Goal: Task Accomplishment & Management: Manage account settings

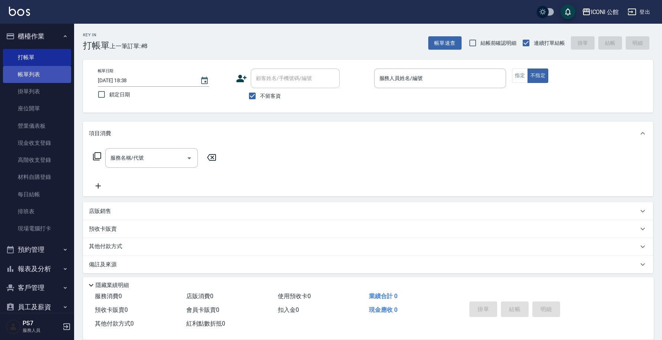
click at [28, 79] on link "帳單列表" at bounding box center [37, 74] width 68 height 17
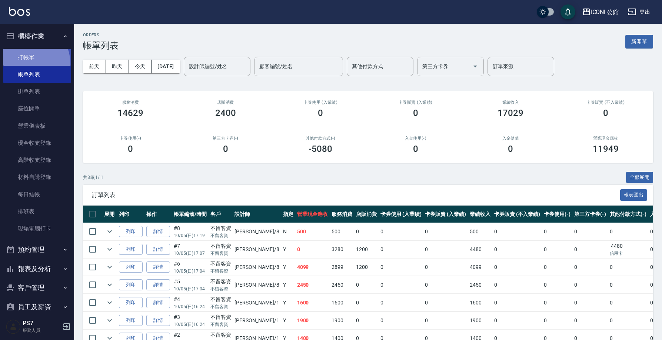
click at [22, 64] on link "打帳單" at bounding box center [37, 57] width 68 height 17
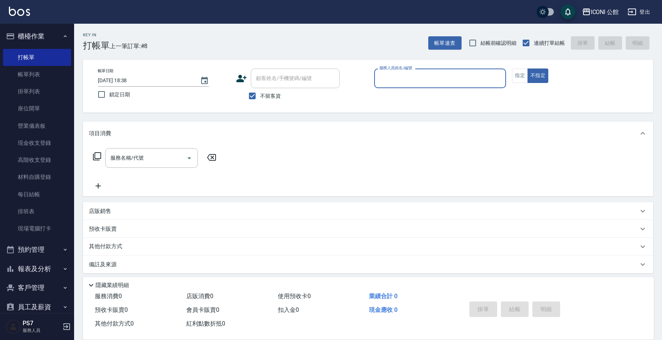
click at [292, 86] on div "顧客姓名/手機號碼/編號" at bounding box center [295, 79] width 89 height 20
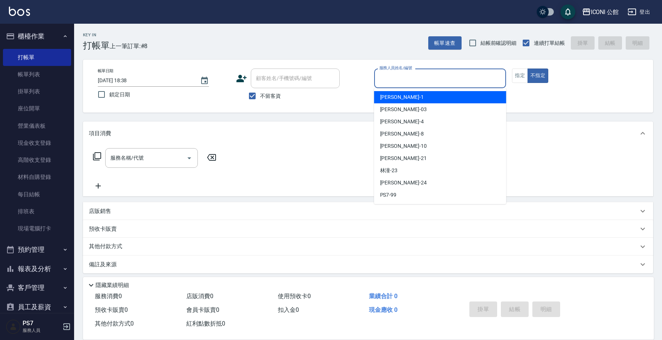
click at [408, 78] on input "服務人員姓名/編號" at bounding box center [441, 78] width 126 height 13
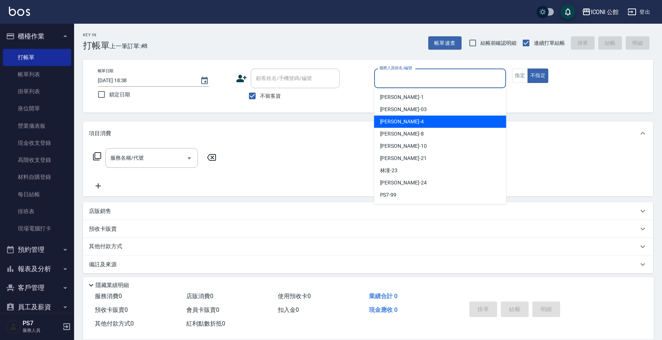
click at [395, 119] on div "Lina -4" at bounding box center [440, 122] width 132 height 12
type input "Lina-4"
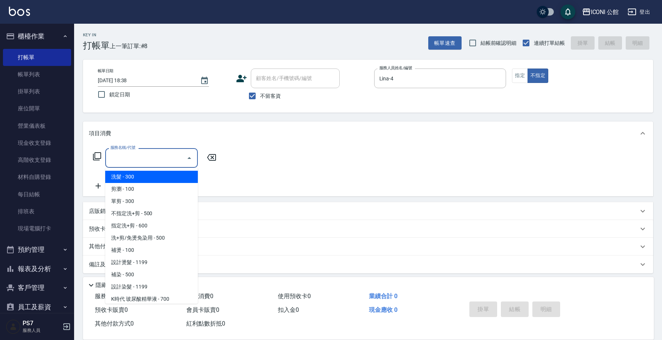
drag, startPoint x: 145, startPoint y: 163, endPoint x: 146, endPoint y: 159, distance: 4.1
click at [145, 163] on input "服務名稱/代號" at bounding box center [146, 158] width 75 height 13
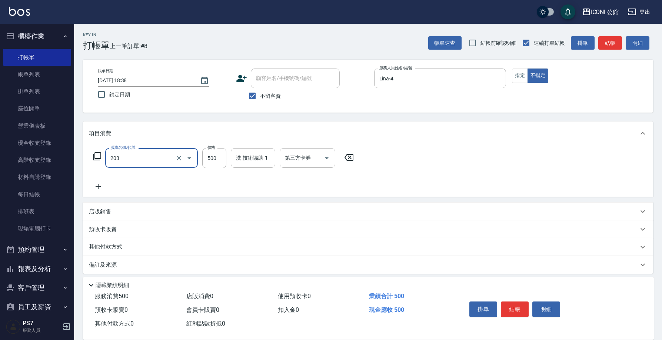
type input "不指定洗+剪(203)"
type input "Lina-4"
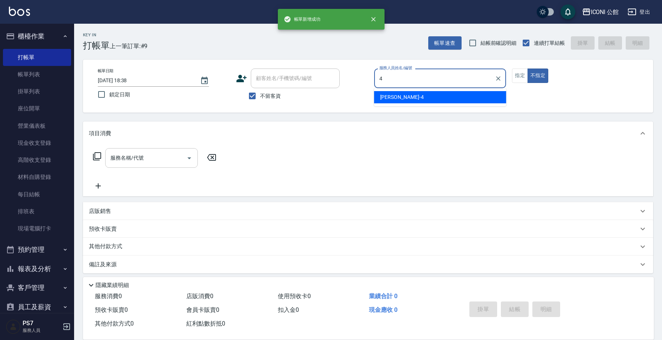
type input "Lina-4"
type button "false"
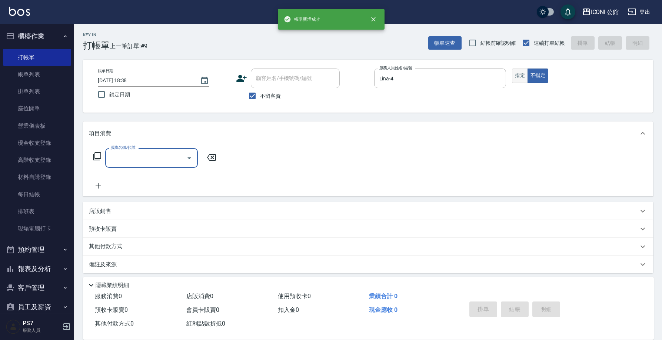
click at [524, 76] on button "指定" at bounding box center [520, 76] width 16 height 14
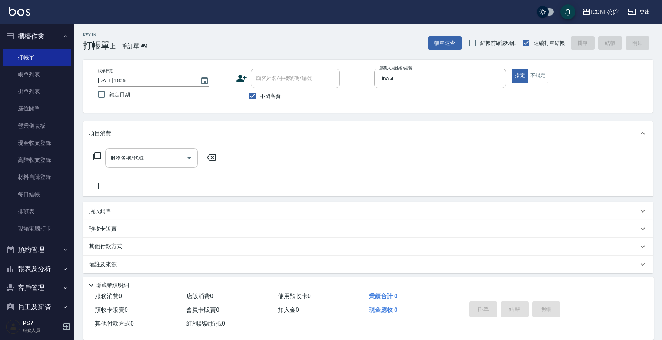
click at [162, 155] on input "服務名稱/代號" at bounding box center [146, 158] width 75 height 13
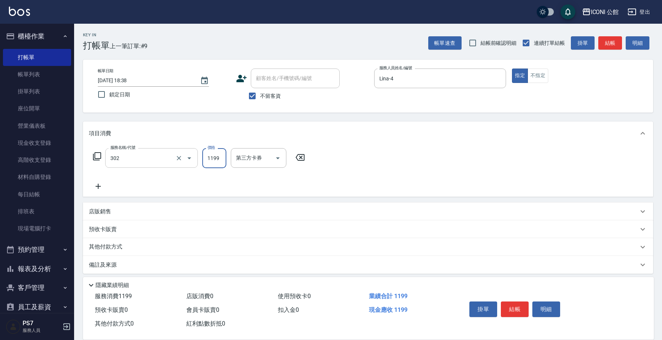
type input "設計燙髮(302)"
type input "2000"
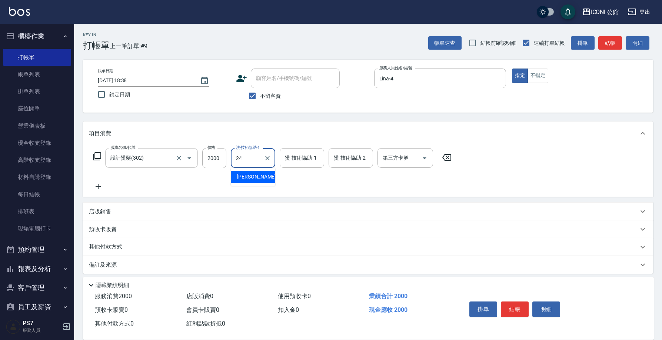
type input "可歆-24"
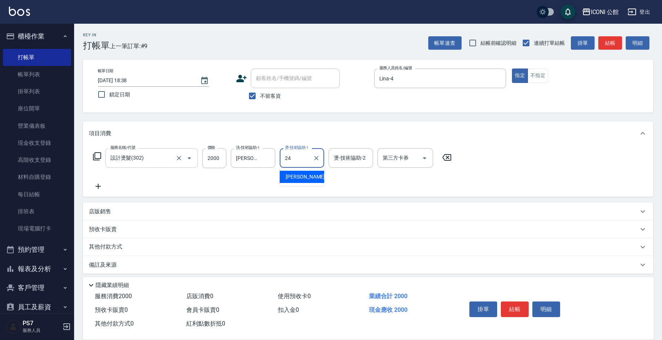
type input "可歆-24"
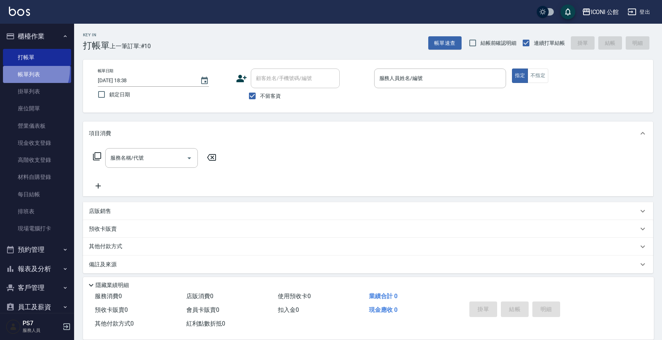
click at [18, 69] on link "帳單列表" at bounding box center [37, 74] width 68 height 17
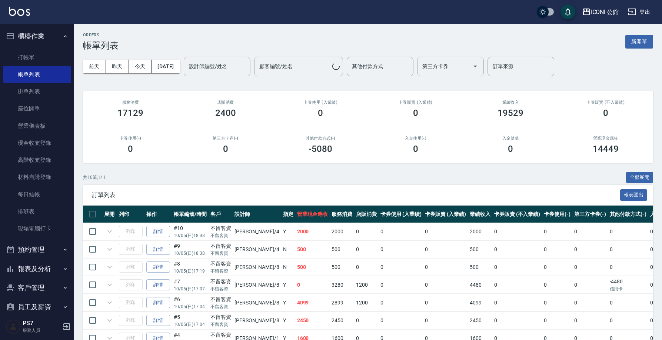
click at [212, 69] on input "設計師編號/姓名" at bounding box center [217, 66] width 60 height 13
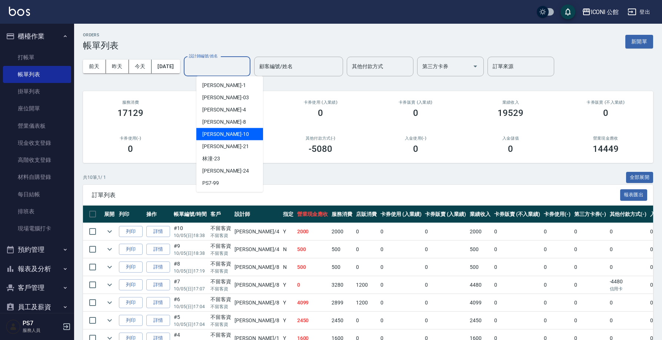
click at [215, 137] on span "[PERSON_NAME] -10" at bounding box center [225, 134] width 47 height 8
type input "[PERSON_NAME]-10"
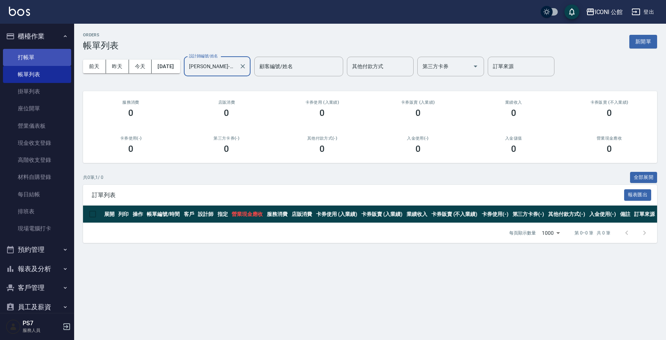
click at [21, 55] on link "打帳單" at bounding box center [37, 57] width 68 height 17
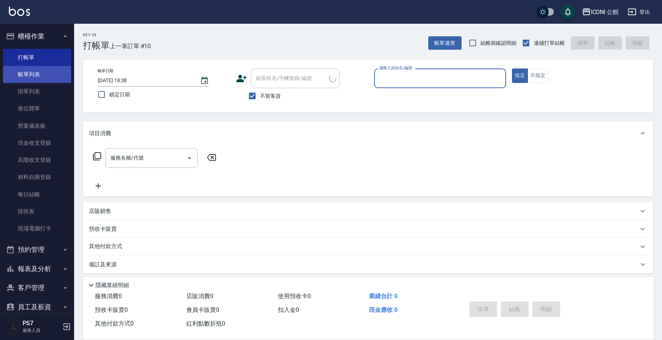
click at [42, 73] on link "帳單列表" at bounding box center [37, 74] width 68 height 17
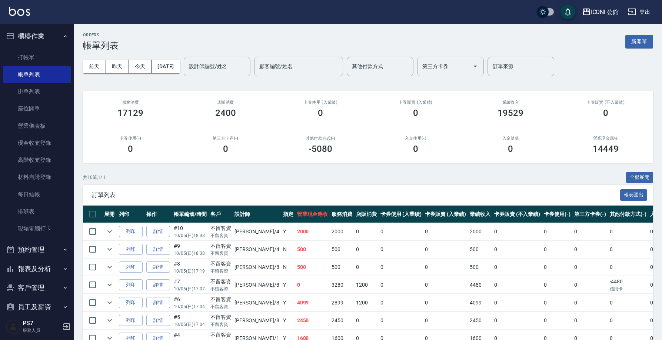
click at [198, 62] on div "設計師編號/姓名" at bounding box center [217, 67] width 67 height 20
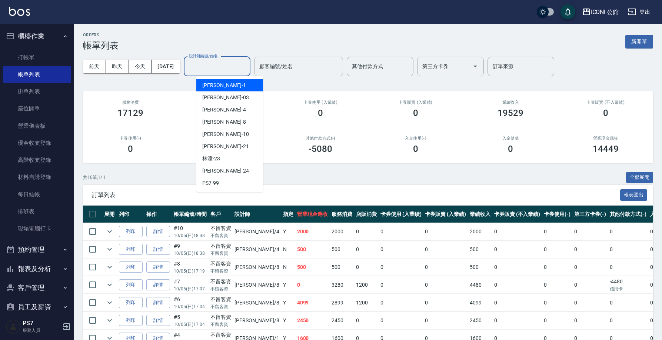
click at [216, 85] on span "Kevin -1" at bounding box center [224, 86] width 44 height 8
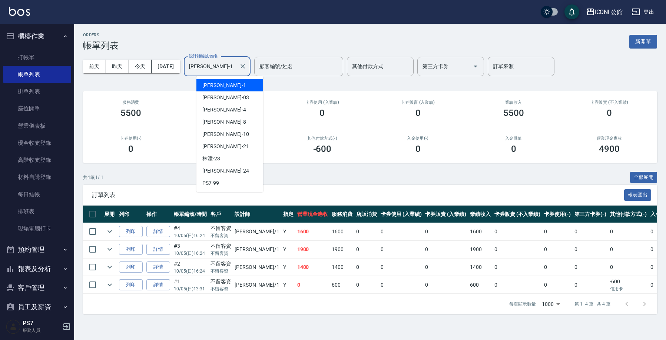
click at [224, 71] on input "[PERSON_NAME]-1" at bounding box center [211, 66] width 49 height 13
click at [219, 121] on span "Sandy -8" at bounding box center [224, 122] width 44 height 8
type input "Sandy-8"
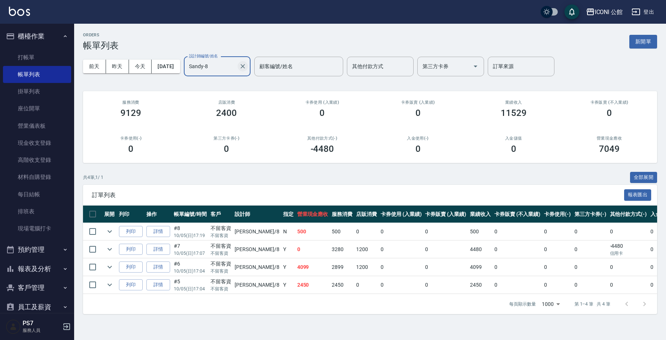
click at [246, 67] on icon "Clear" at bounding box center [242, 66] width 7 height 7
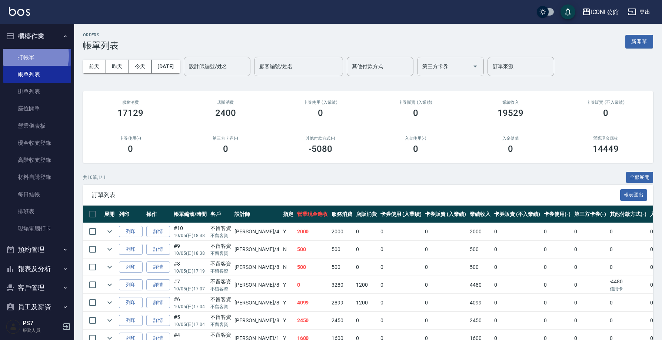
click at [24, 55] on link "打帳單" at bounding box center [37, 57] width 68 height 17
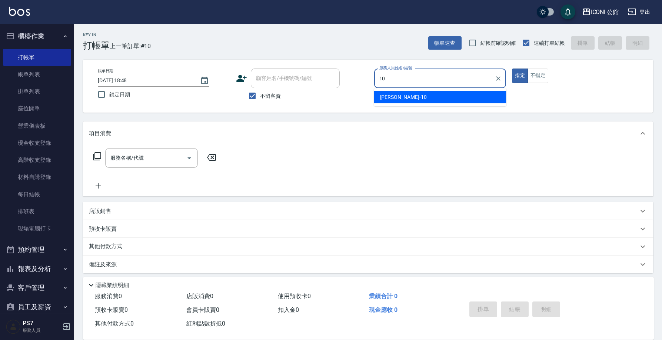
type input "[PERSON_NAME]-10"
type button "true"
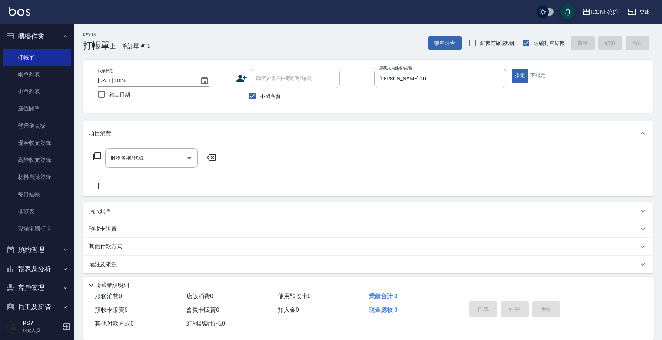
click at [100, 156] on icon at bounding box center [97, 156] width 8 height 8
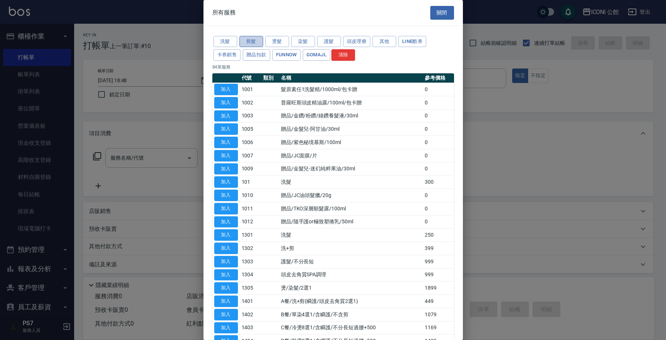
drag, startPoint x: 257, startPoint y: 39, endPoint x: 257, endPoint y: 46, distance: 7.0
click at [257, 39] on button "剪髮" at bounding box center [251, 41] width 24 height 11
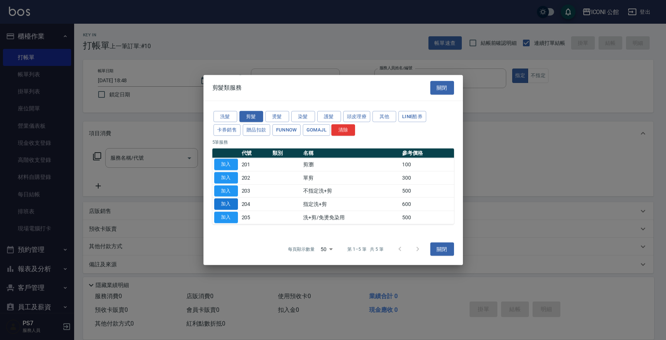
click at [231, 205] on button "加入" at bounding box center [226, 204] width 24 height 11
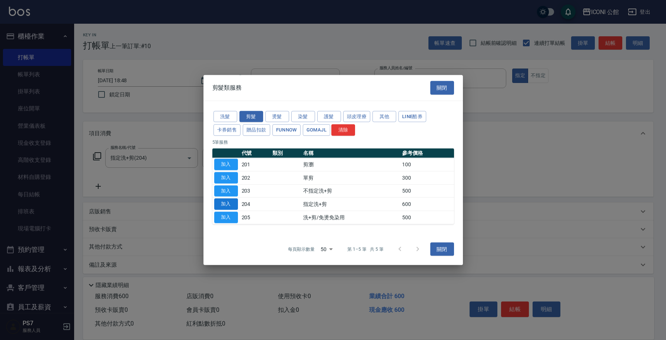
type input "指定洗+剪(204)"
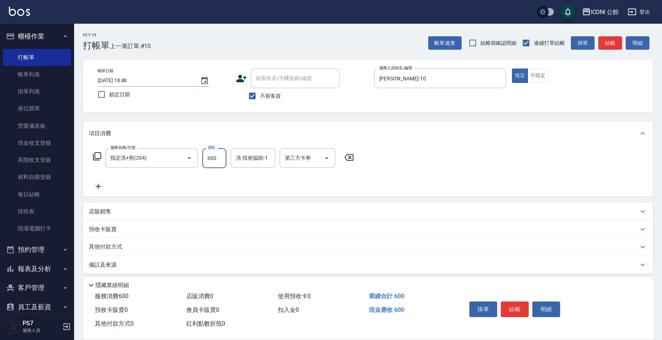
click at [222, 158] on input "600" at bounding box center [214, 158] width 24 height 20
type input "500"
type input "Tim-21"
click at [506, 308] on button "結帳" at bounding box center [515, 310] width 28 height 16
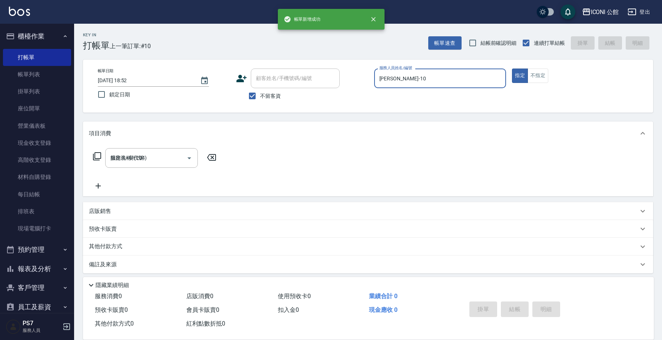
type input "2025/10/05 18:52"
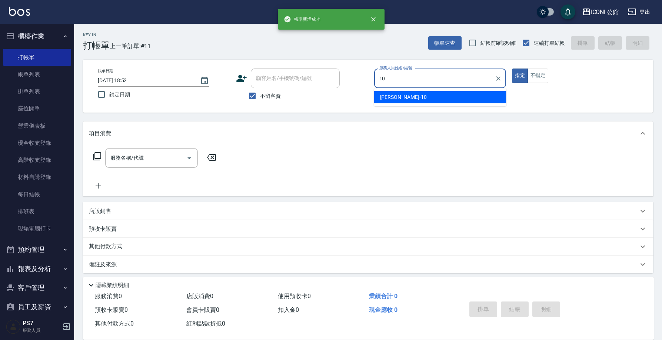
type input "[PERSON_NAME]-10"
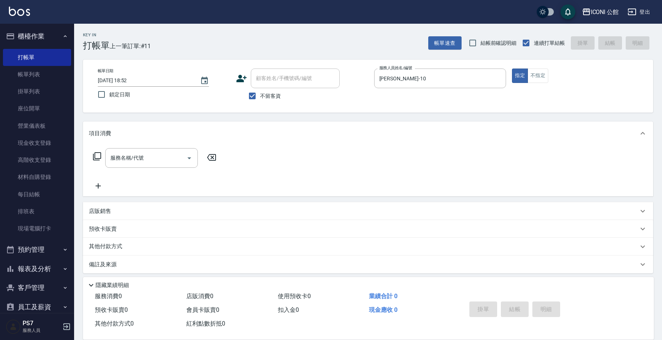
click at [346, 271] on div "備註及來源" at bounding box center [368, 265] width 570 height 18
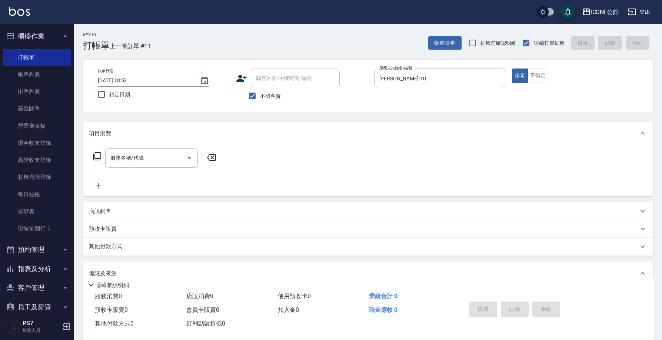
click at [99, 155] on icon at bounding box center [97, 156] width 9 height 9
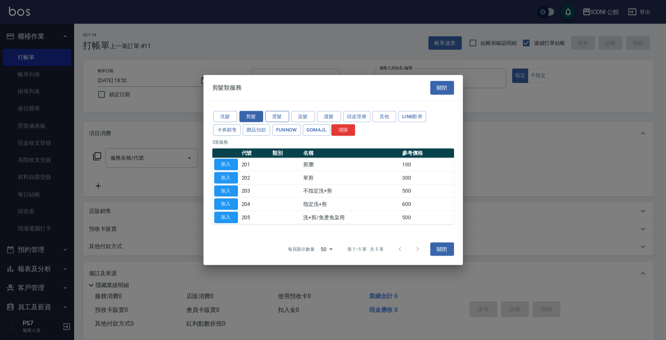
click at [271, 115] on button "燙髮" at bounding box center [277, 116] width 24 height 11
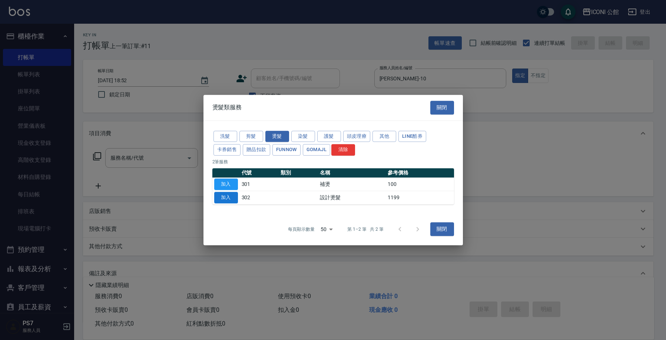
click at [232, 196] on button "加入" at bounding box center [226, 197] width 24 height 11
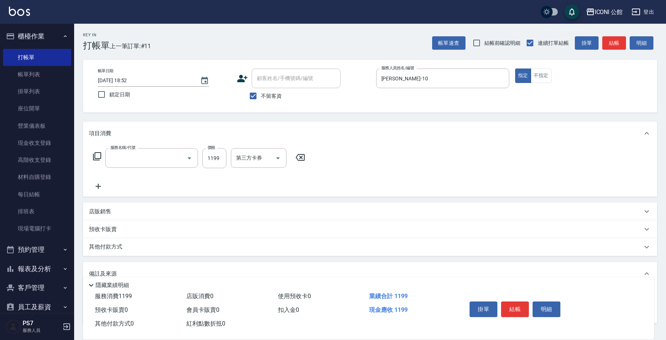
type input "設計燙髮(302)"
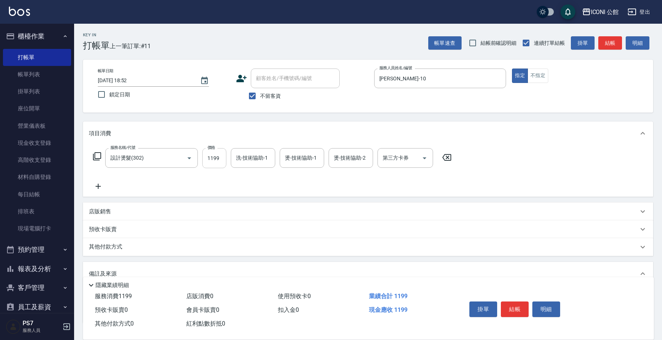
click at [220, 162] on input "1199" at bounding box center [214, 158] width 24 height 20
type input "1600"
type input "Tim-21"
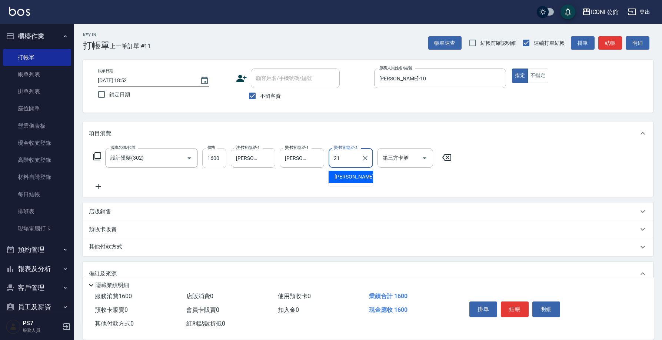
type input "Tim-21"
click at [512, 305] on button "結帳" at bounding box center [515, 310] width 28 height 16
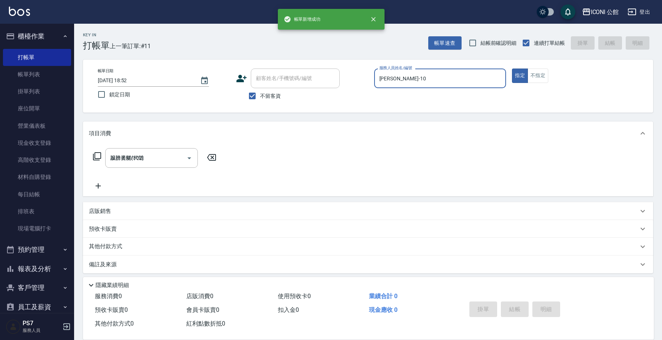
type input "2025/10/05 18:53"
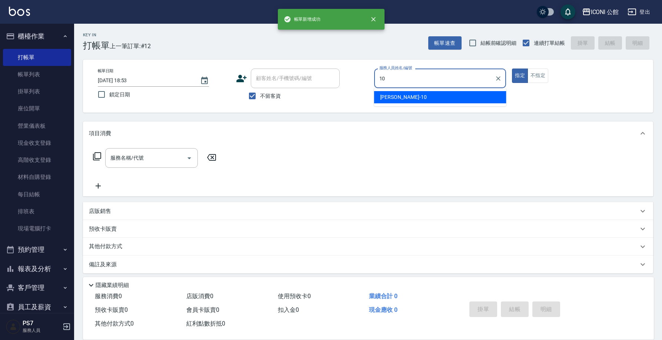
type input "[PERSON_NAME]-10"
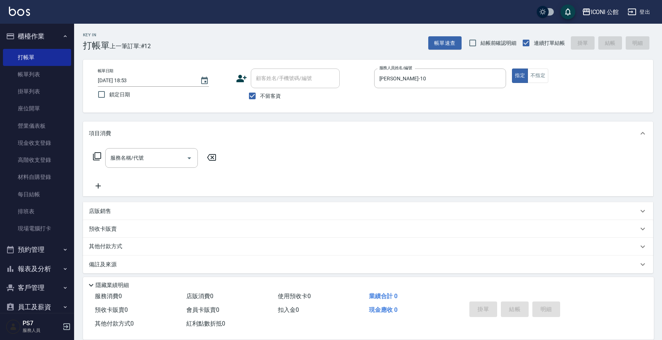
click at [98, 160] on icon at bounding box center [97, 156] width 8 height 8
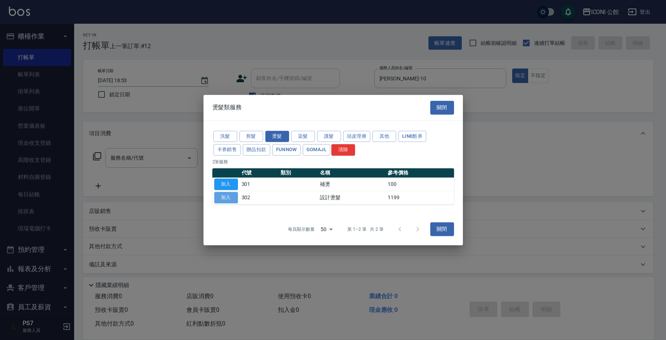
click at [225, 198] on button "加入" at bounding box center [226, 197] width 24 height 11
type input "設計燙髮(302)"
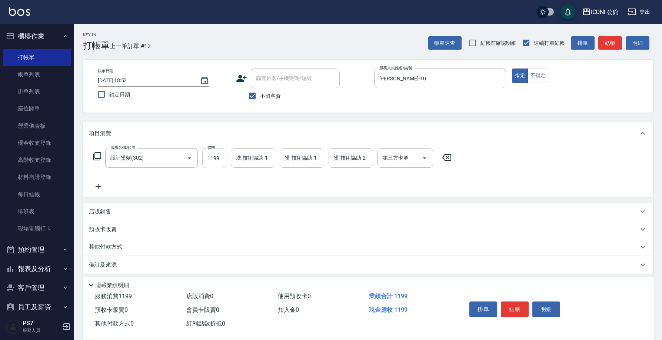
click at [212, 163] on input "1199" at bounding box center [214, 158] width 24 height 20
click at [212, 164] on input "1199" at bounding box center [214, 158] width 24 height 20
type input "1480"
type input "Tim-21"
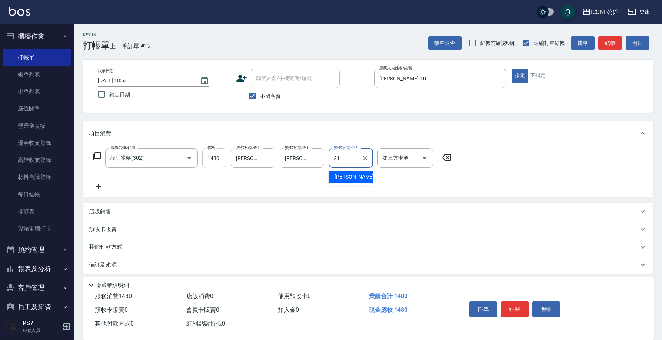
type input "Tim-21"
click at [522, 304] on button "結帳" at bounding box center [515, 310] width 28 height 16
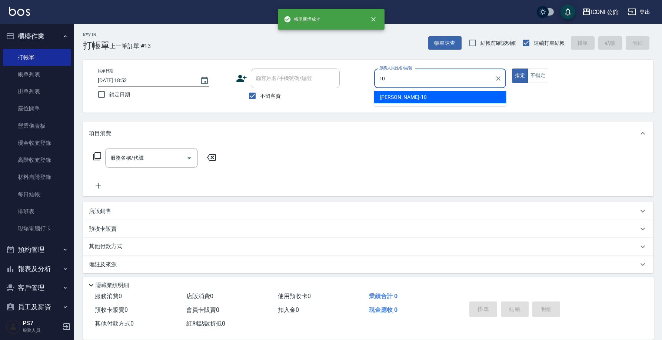
type input "[PERSON_NAME]-10"
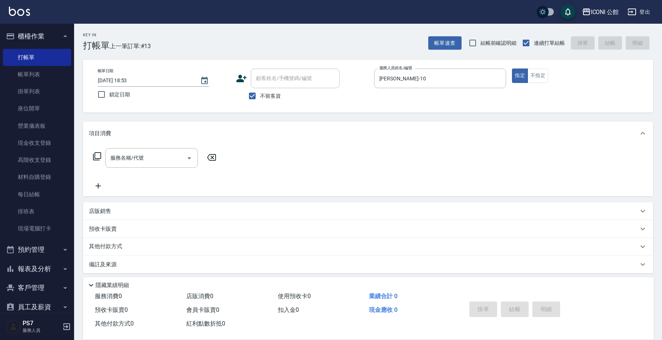
click at [97, 150] on div "服務名稱/代號 服務名稱/代號" at bounding box center [155, 158] width 132 height 20
click at [98, 159] on icon at bounding box center [97, 156] width 8 height 8
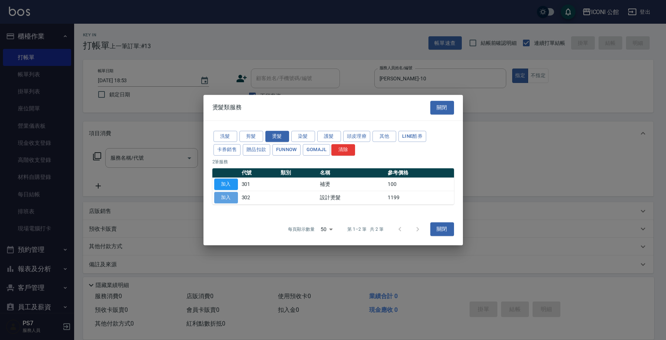
click at [234, 193] on button "加入" at bounding box center [226, 197] width 24 height 11
type input "設計燙髮(302)"
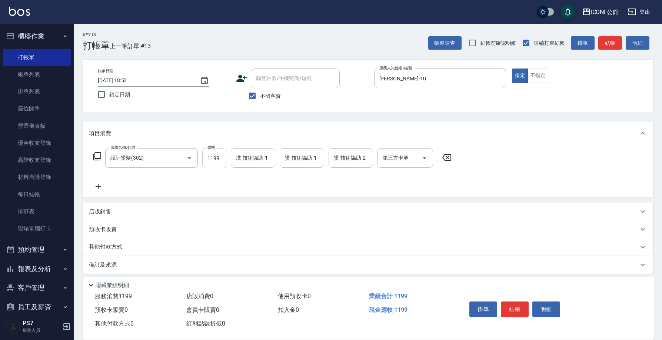
click at [211, 155] on input "1199" at bounding box center [214, 158] width 24 height 20
type input "1600"
type input "Tim-21"
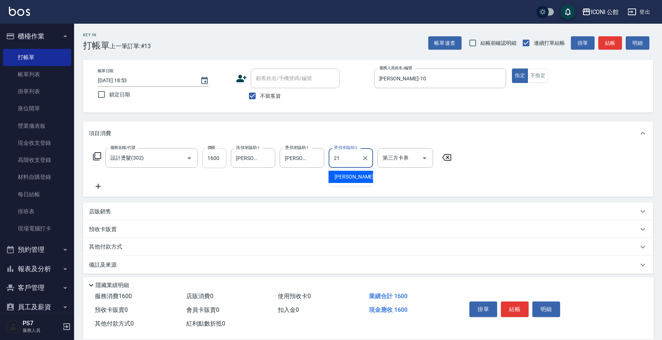
type input "Tim-21"
click at [101, 157] on icon at bounding box center [97, 156] width 8 height 8
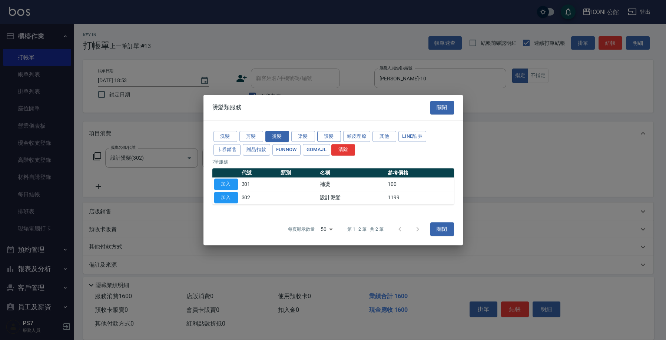
click at [331, 138] on button "護髮" at bounding box center [329, 136] width 24 height 11
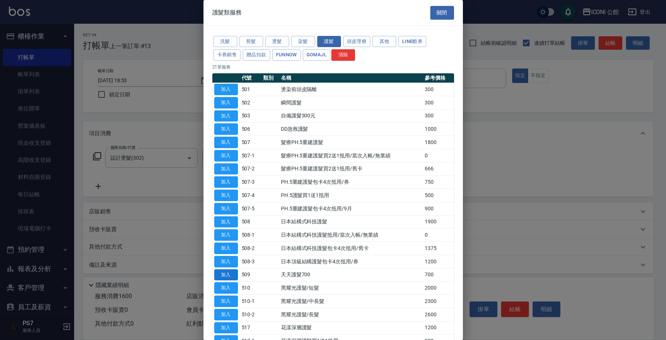
click at [230, 272] on button "加入" at bounding box center [226, 274] width 24 height 11
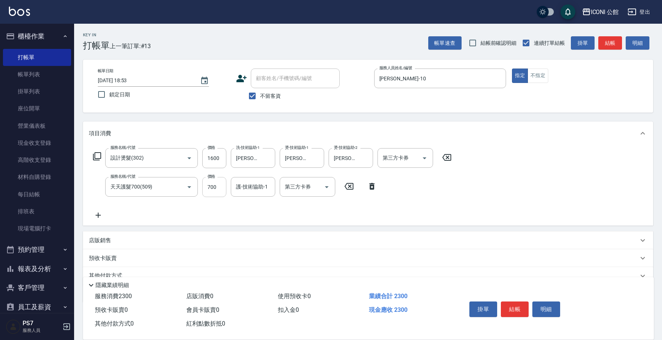
click at [218, 188] on input "700" at bounding box center [214, 187] width 24 height 20
type input "500"
type input "Tim-21"
click at [97, 158] on icon at bounding box center [97, 156] width 8 height 8
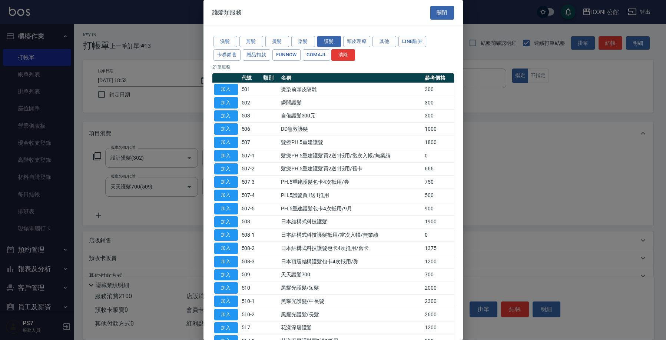
click at [133, 103] on div at bounding box center [333, 170] width 666 height 340
click at [438, 16] on button "關閉" at bounding box center [442, 13] width 24 height 14
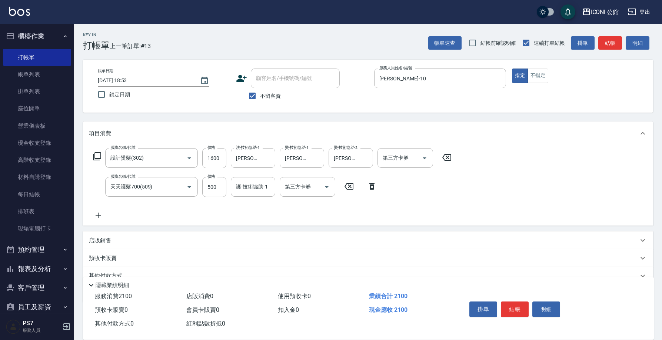
scroll to position [34, 0]
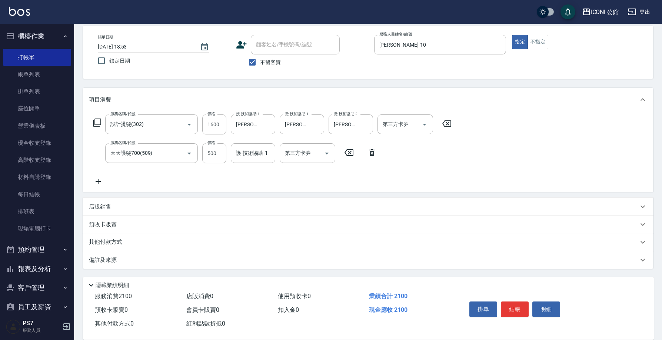
click at [128, 205] on div "店販銷售" at bounding box center [364, 207] width 550 height 8
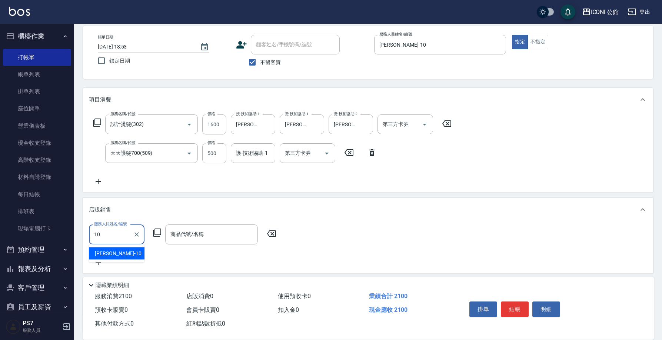
type input "[PERSON_NAME]-10"
click at [155, 235] on icon at bounding box center [157, 233] width 8 height 8
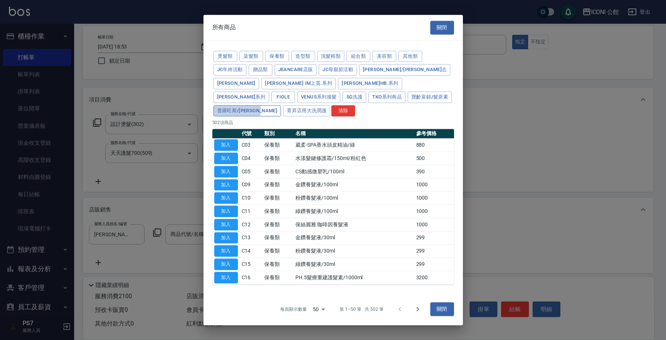
click at [281, 105] on button "普羅旺斯/麗媛" at bounding box center [247, 110] width 68 height 11
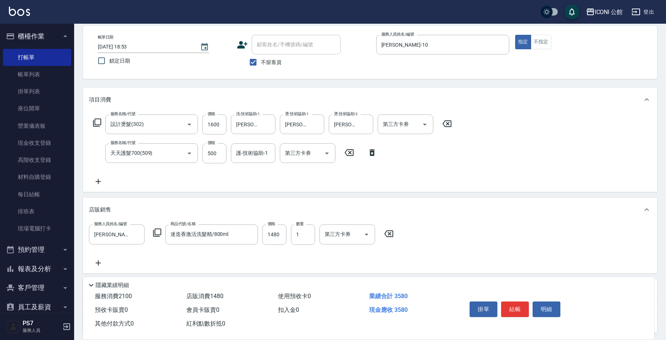
type input "迷迭香激活洗髮精/800ml"
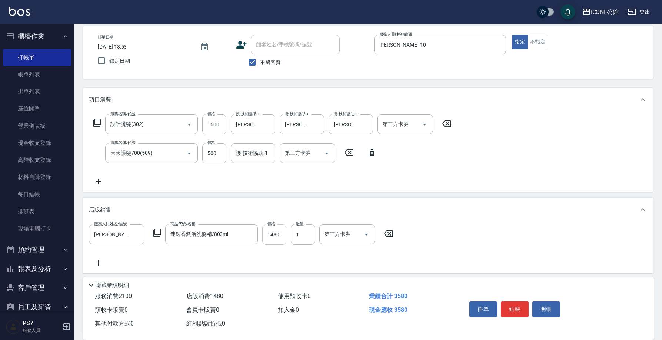
click at [278, 230] on input "1480" at bounding box center [274, 235] width 24 height 20
type input "1200"
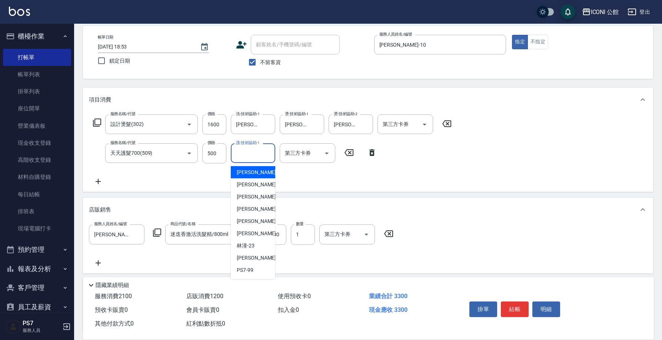
click at [269, 155] on input "護-技術協助-1" at bounding box center [253, 153] width 38 height 13
type input "Tim-21"
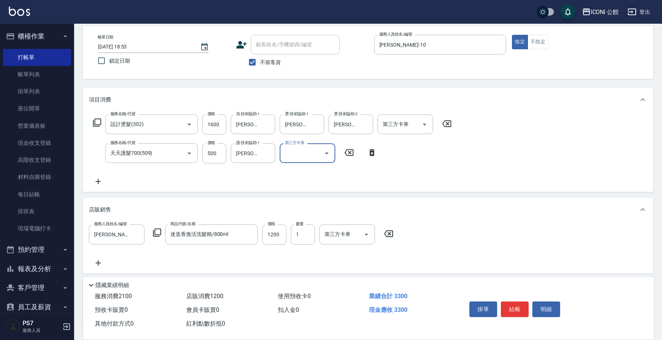
scroll to position [97, 0]
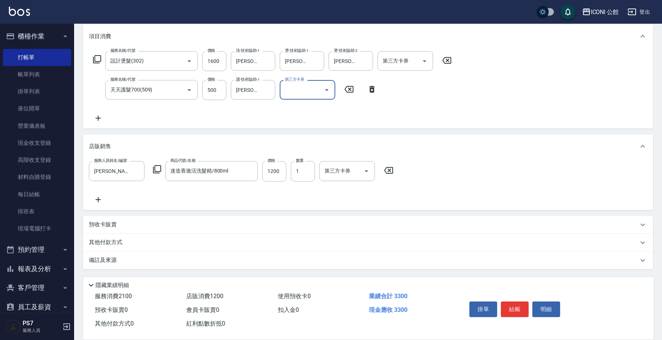
click at [173, 247] on div "其他付款方式" at bounding box center [368, 243] width 570 height 18
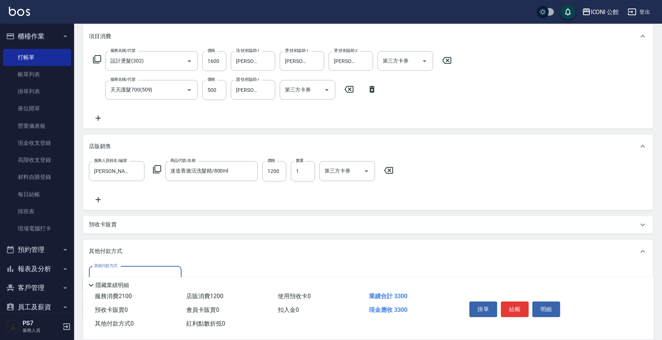
scroll to position [144, 0]
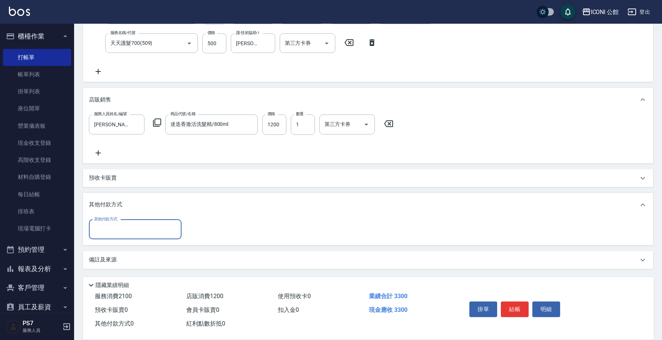
click at [150, 225] on input "其他付款方式" at bounding box center [135, 229] width 86 height 13
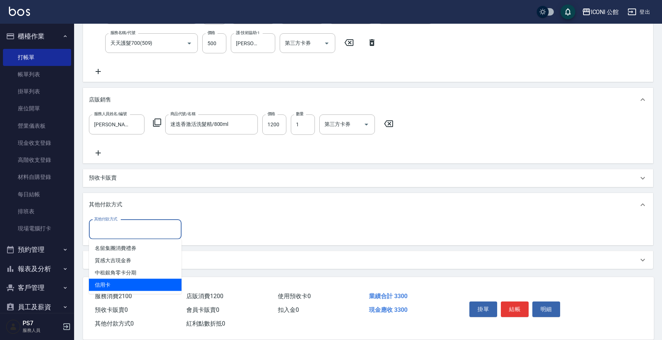
click at [130, 289] on span "信用卡" at bounding box center [135, 285] width 93 height 12
type input "信用卡"
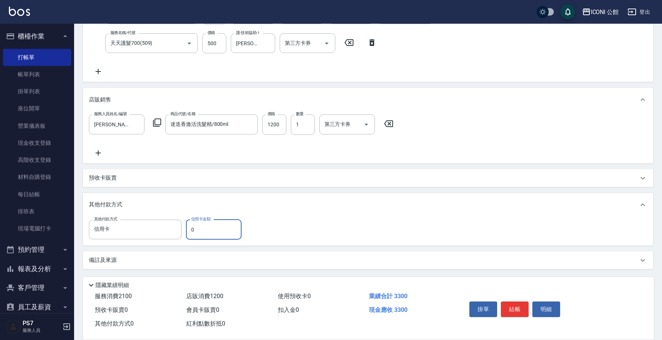
click at [198, 229] on input "0" at bounding box center [214, 230] width 56 height 20
type input "3300"
click at [511, 306] on button "結帳" at bounding box center [515, 310] width 28 height 16
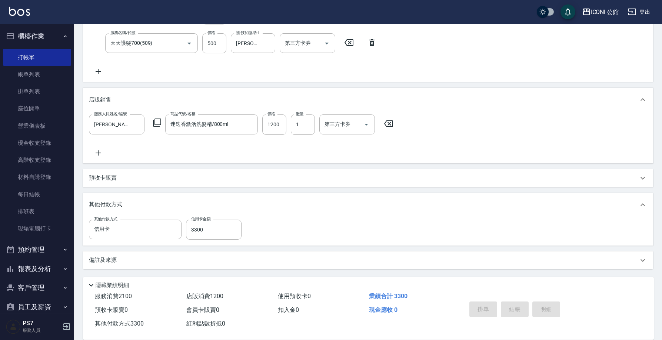
type input "2025/10/05 18:55"
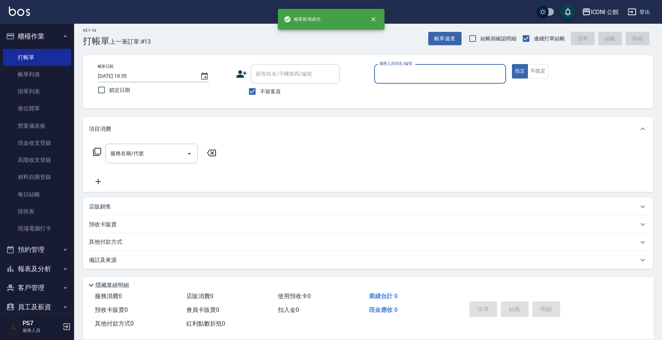
scroll to position [0, 0]
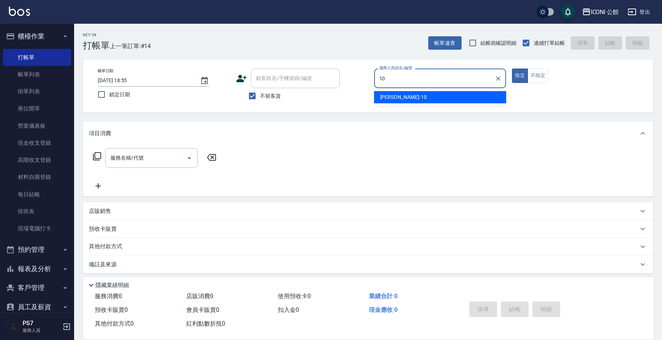
type input "[PERSON_NAME]-10"
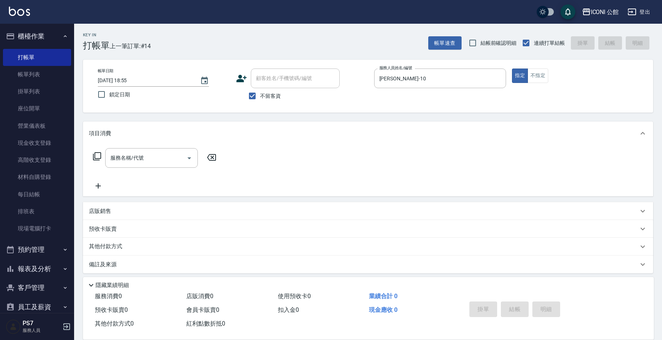
click at [99, 157] on icon at bounding box center [97, 156] width 9 height 9
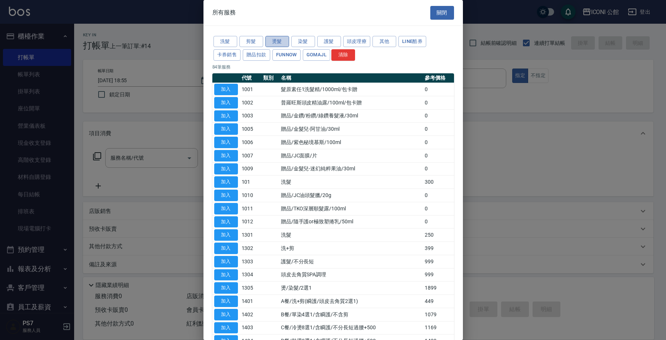
click at [284, 42] on button "燙髮" at bounding box center [277, 41] width 24 height 11
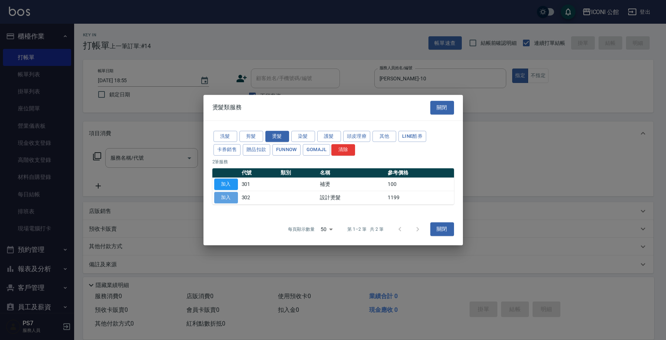
click at [222, 197] on button "加入" at bounding box center [226, 197] width 24 height 11
type input "設計燙髮(302)"
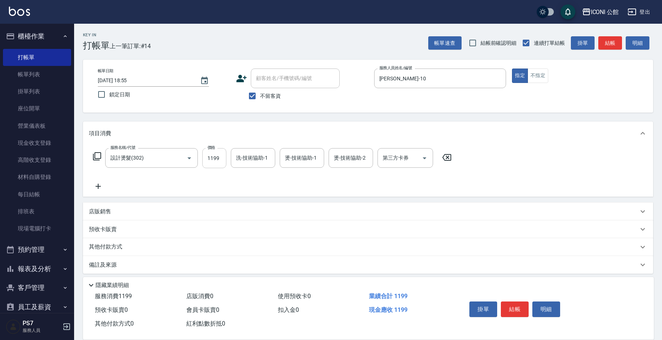
click at [223, 158] on input "1199" at bounding box center [214, 158] width 24 height 20
type input "1480"
type input "Tim-21"
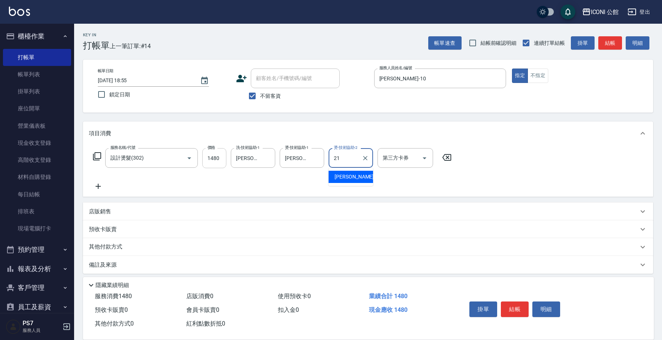
type input "Tim-21"
click at [96, 157] on icon at bounding box center [97, 156] width 9 height 9
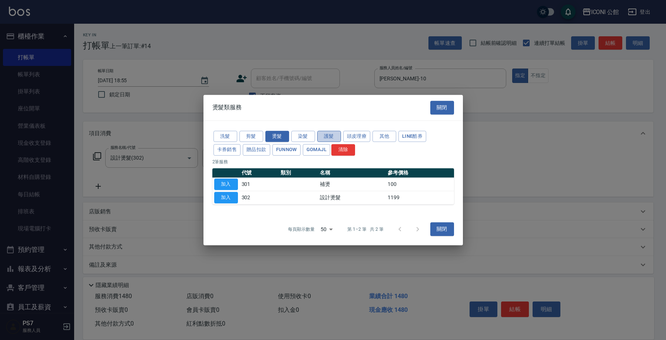
click at [337, 135] on button "護髮" at bounding box center [329, 136] width 24 height 11
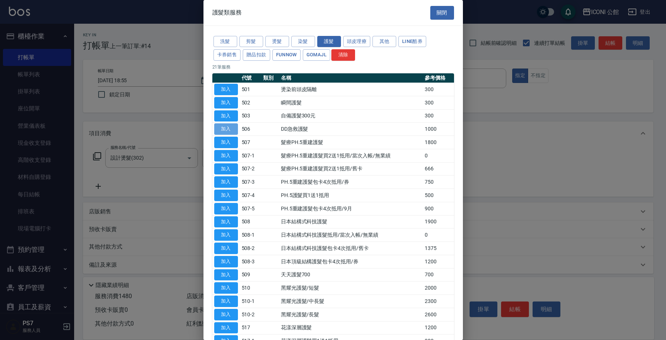
click at [235, 127] on button "加入" at bounding box center [226, 128] width 24 height 11
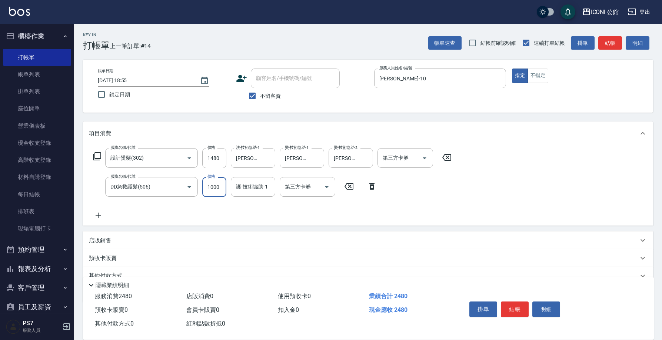
click at [217, 189] on input "1000" at bounding box center [214, 187] width 24 height 20
click at [191, 189] on icon "Open" at bounding box center [189, 187] width 9 height 9
click at [192, 186] on icon "Open" at bounding box center [189, 187] width 9 height 9
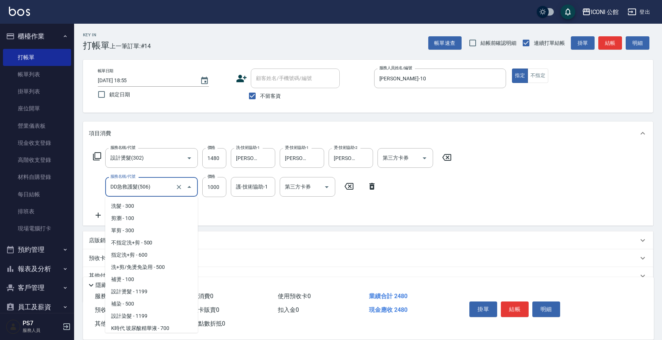
scroll to position [50, 0]
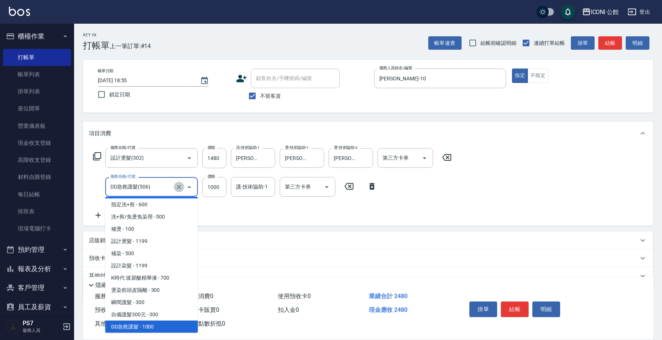
click at [180, 186] on icon "Clear" at bounding box center [179, 187] width 4 height 4
click at [149, 186] on input "服務名稱/代號" at bounding box center [141, 187] width 65 height 13
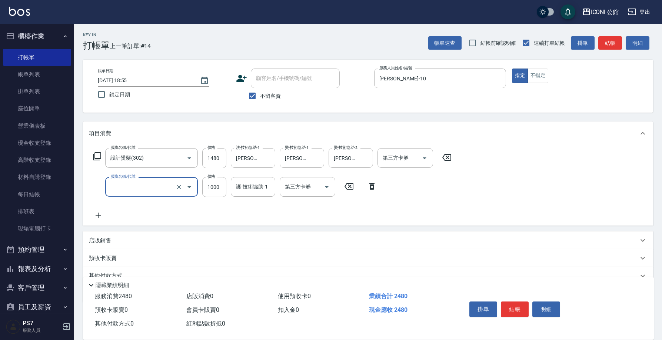
click at [149, 186] on input "服務名稱/代號" at bounding box center [141, 187] width 65 height 13
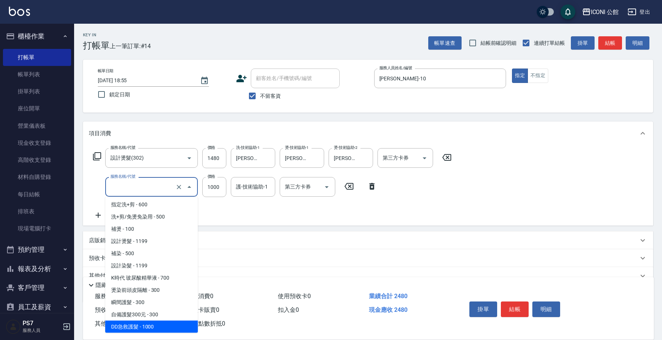
click at [187, 185] on icon "Close" at bounding box center [189, 187] width 9 height 9
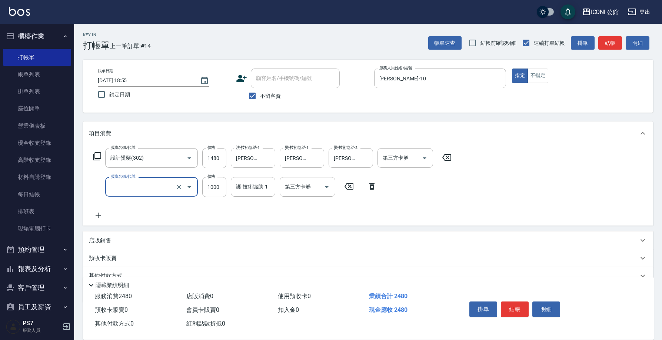
type input "DD急救護髮(506)"
click at [369, 185] on icon at bounding box center [372, 186] width 19 height 9
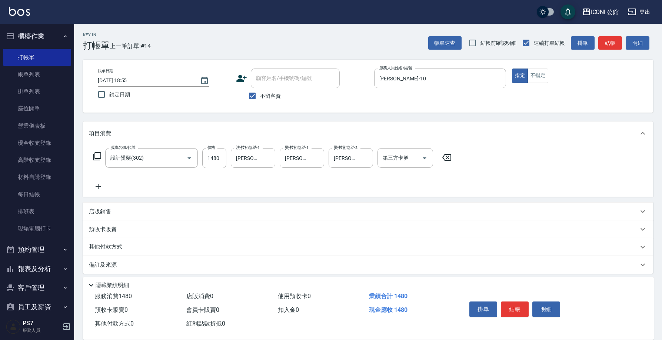
click at [95, 154] on icon at bounding box center [97, 156] width 8 height 8
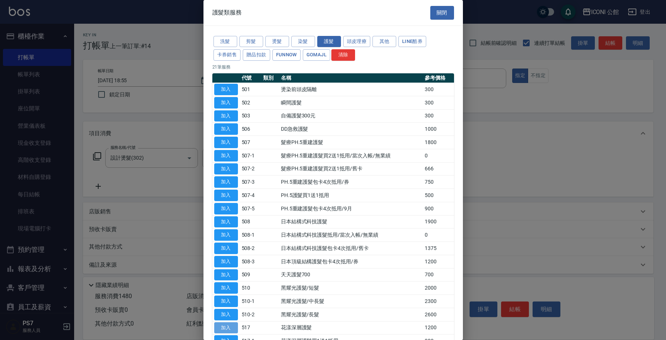
click at [228, 322] on button "加入" at bounding box center [226, 327] width 24 height 11
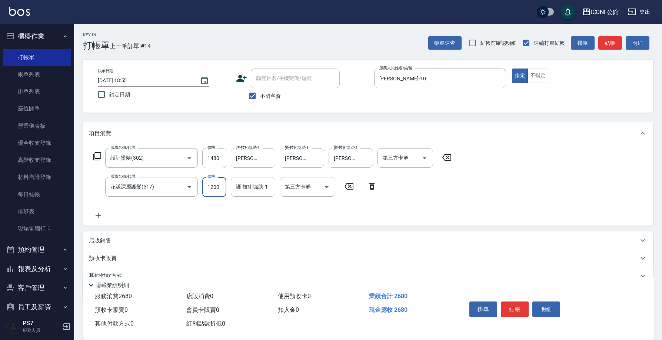
click at [218, 191] on input "1200" at bounding box center [214, 187] width 24 height 20
click at [218, 192] on input "1200" at bounding box center [214, 187] width 24 height 20
type input "960"
type input "Tim-21"
click at [521, 307] on button "結帳" at bounding box center [515, 310] width 28 height 16
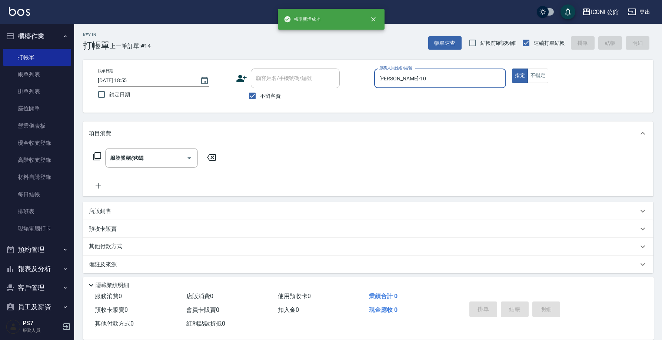
type input "2025/10/05 18:57"
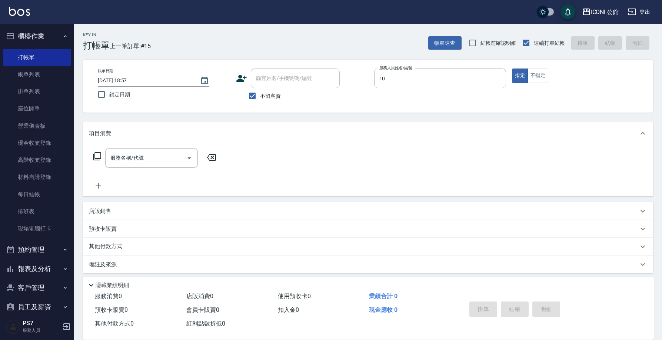
type input "[PERSON_NAME]-10"
click at [100, 156] on icon at bounding box center [97, 156] width 9 height 9
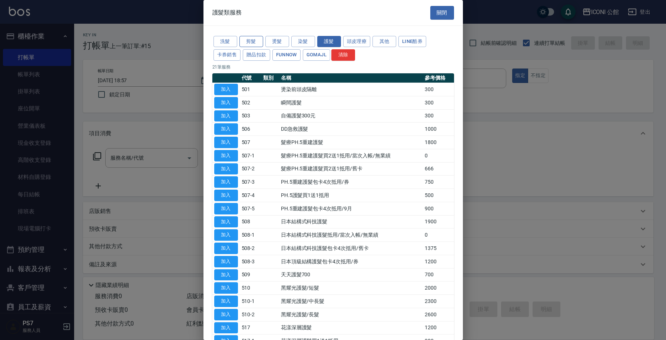
click at [252, 38] on button "剪髮" at bounding box center [251, 41] width 24 height 11
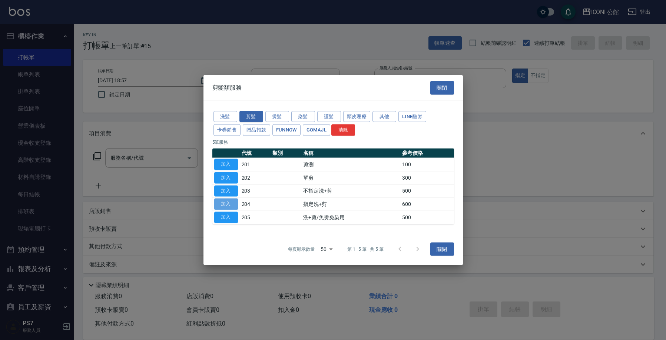
click at [230, 206] on button "加入" at bounding box center [226, 204] width 24 height 11
type input "指定洗+剪(204)"
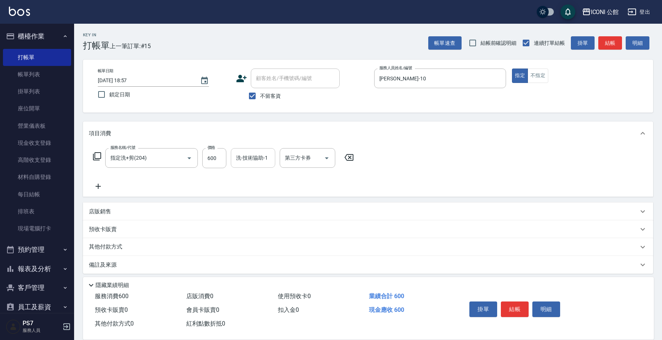
click at [262, 153] on div "洗-技術協助-1 洗-技術協助-1" at bounding box center [253, 158] width 44 height 20
click at [262, 153] on input "洗-技術協助-1" at bounding box center [253, 158] width 38 height 13
type input "Tim-21"
click at [516, 304] on button "結帳" at bounding box center [515, 310] width 28 height 16
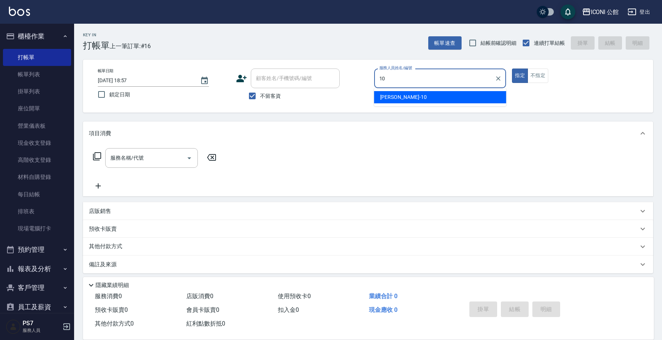
type input "[PERSON_NAME]-10"
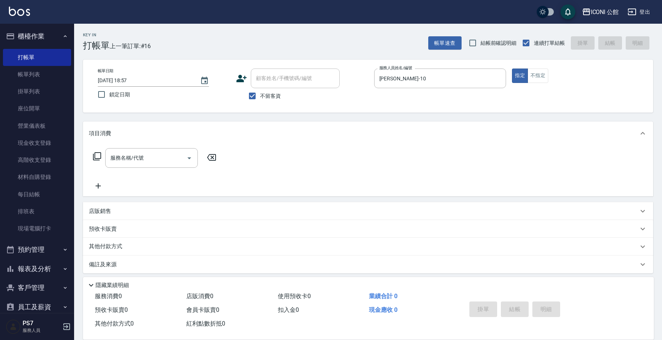
click at [99, 158] on icon at bounding box center [97, 156] width 9 height 9
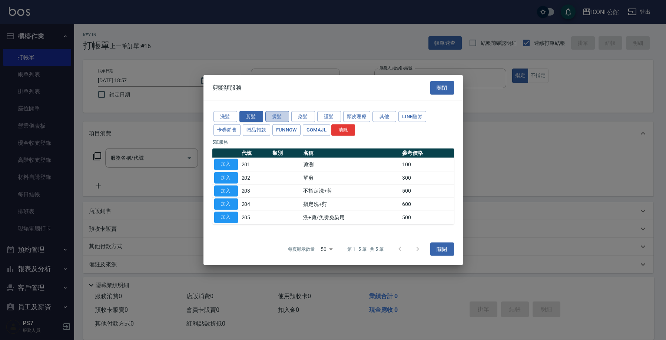
click at [276, 116] on button "燙髮" at bounding box center [277, 116] width 24 height 11
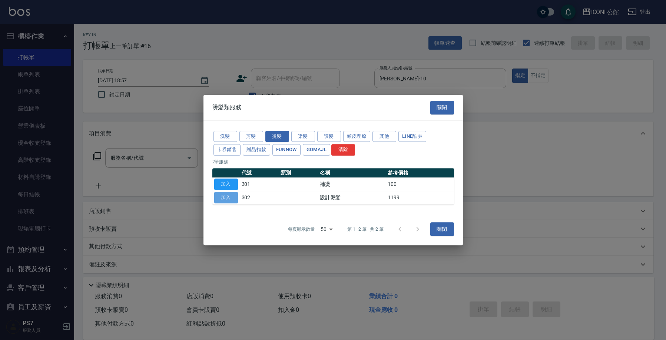
click at [229, 195] on button "加入" at bounding box center [226, 197] width 24 height 11
type input "設計燙髮(302)"
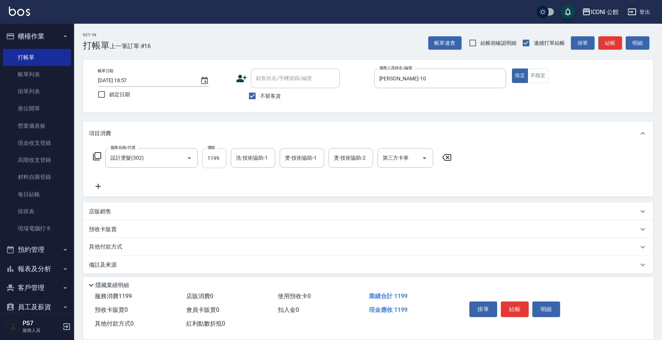
click at [214, 157] on input "1199" at bounding box center [214, 158] width 24 height 20
type input "2"
click at [450, 156] on icon at bounding box center [447, 157] width 19 height 9
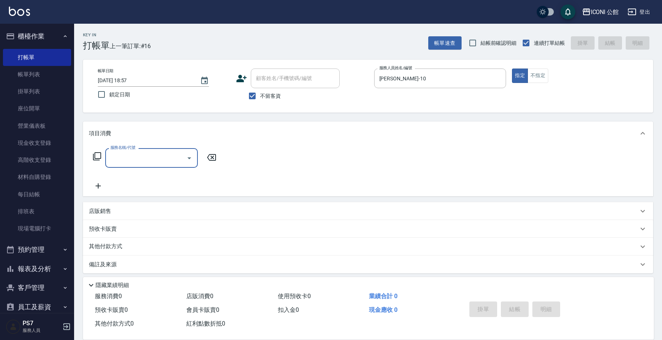
click at [94, 157] on icon at bounding box center [97, 156] width 8 height 8
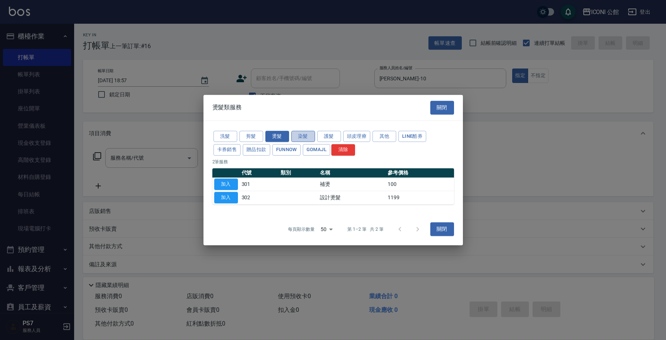
click at [292, 136] on button "染髮" at bounding box center [303, 136] width 24 height 11
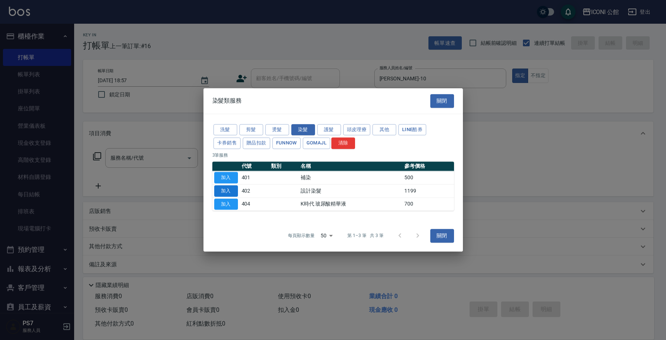
click at [227, 193] on button "加入" at bounding box center [226, 190] width 24 height 11
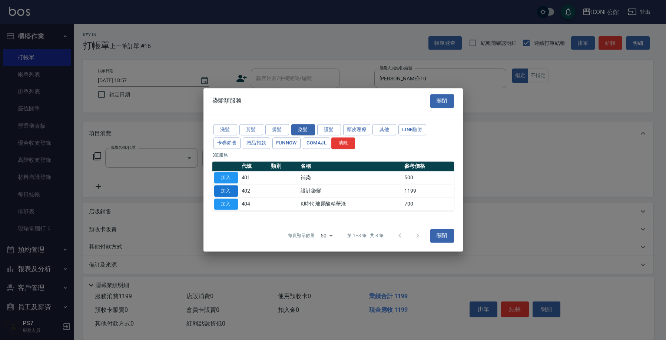
type input "設計染髮(402)"
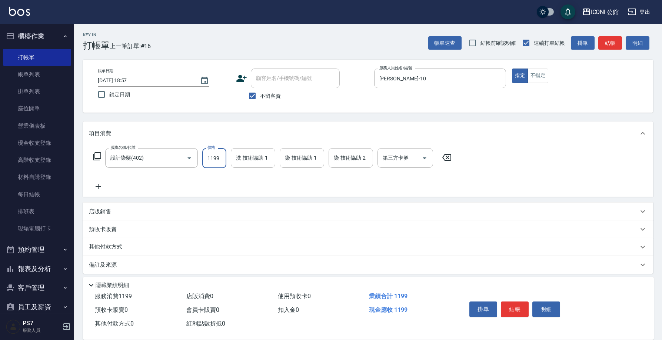
click at [212, 162] on input "1199" at bounding box center [214, 158] width 24 height 20
type input "2000"
type input "Tim-21"
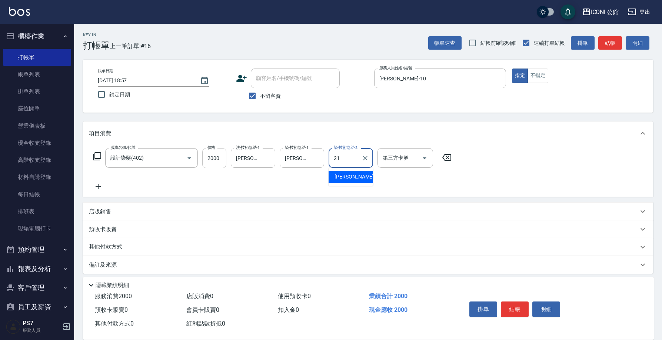
type input "Tim-21"
click at [95, 158] on icon at bounding box center [97, 156] width 8 height 8
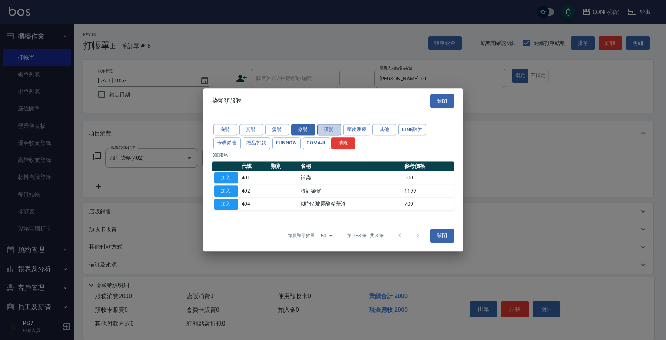
click at [331, 128] on button "護髮" at bounding box center [329, 129] width 24 height 11
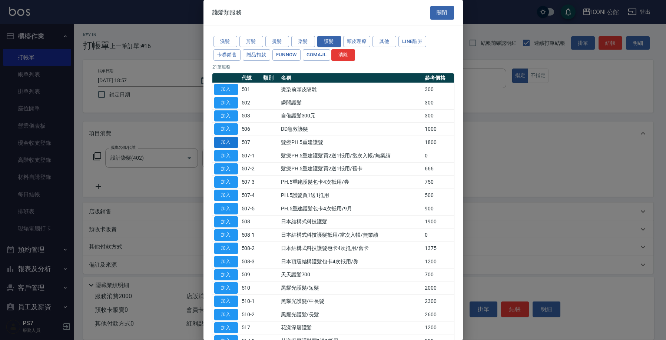
click at [232, 144] on button "加入" at bounding box center [226, 142] width 24 height 11
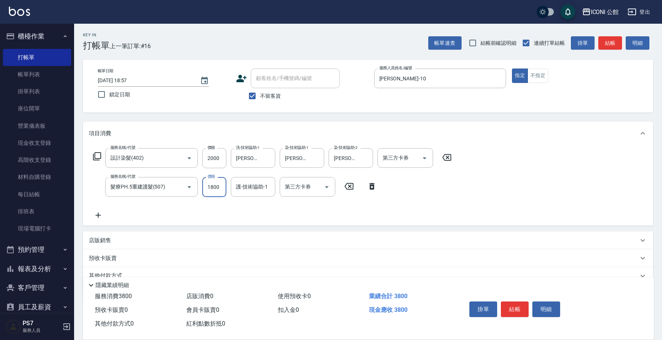
click at [221, 194] on input "1800" at bounding box center [214, 187] width 24 height 20
type input "1480"
type input "Tim-21"
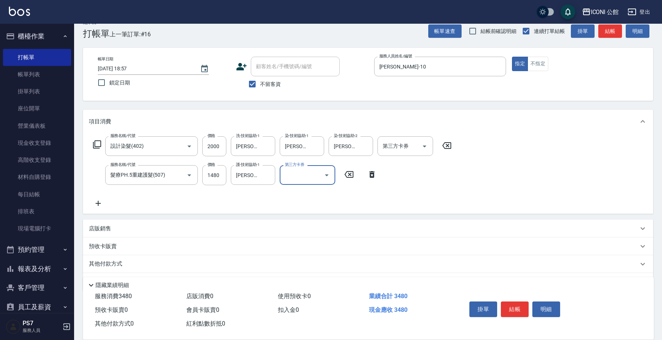
click at [166, 250] on div "預收卡販賣" at bounding box center [364, 247] width 550 height 8
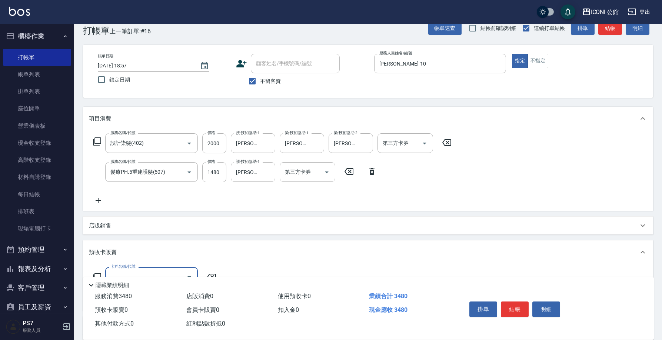
scroll to position [20, 0]
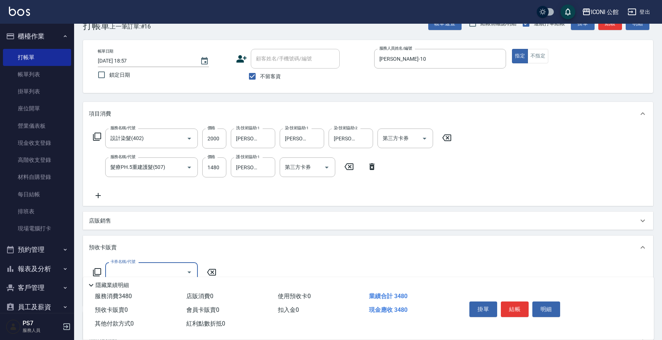
click at [212, 271] on icon at bounding box center [211, 272] width 19 height 9
click at [175, 224] on div "店販銷售" at bounding box center [364, 221] width 550 height 8
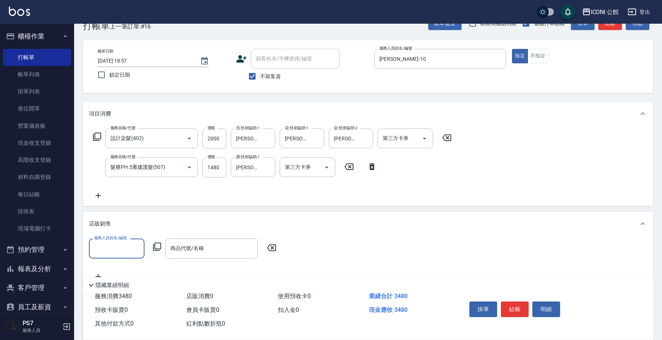
scroll to position [0, 0]
click at [146, 215] on div "店販銷售" at bounding box center [368, 224] width 570 height 24
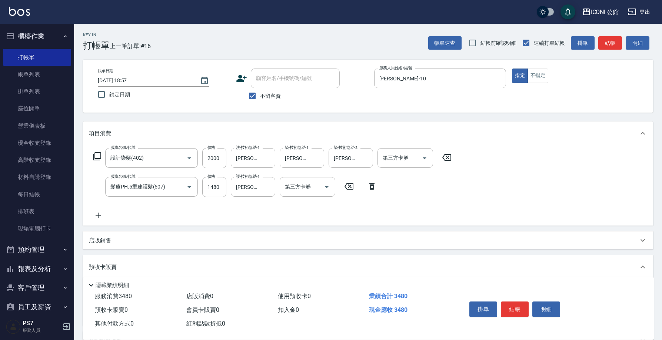
scroll to position [98, 0]
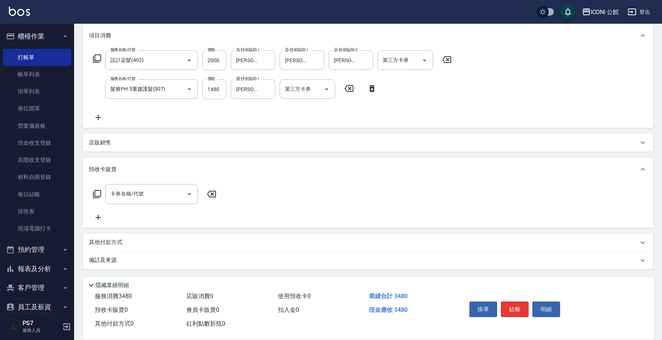
click at [139, 241] on div "其他付款方式" at bounding box center [364, 243] width 550 height 8
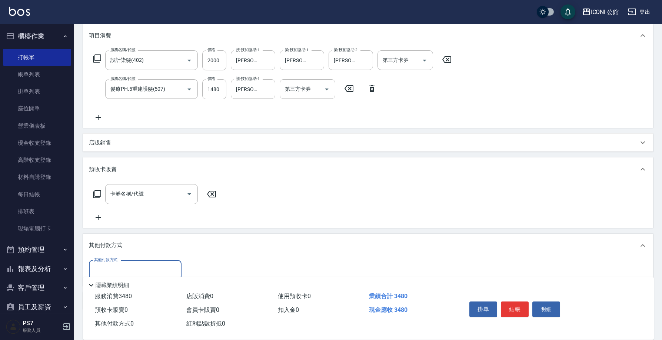
scroll to position [139, 0]
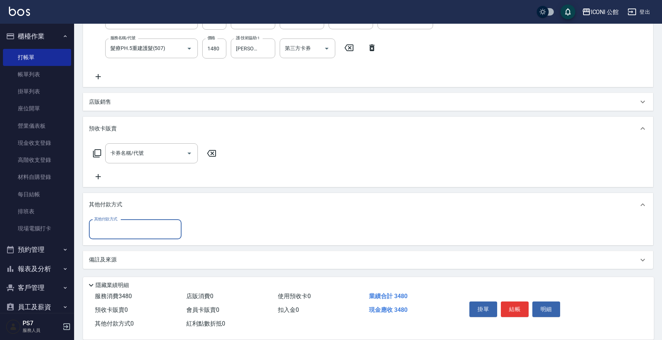
click at [145, 229] on input "其他付款方式" at bounding box center [135, 229] width 86 height 13
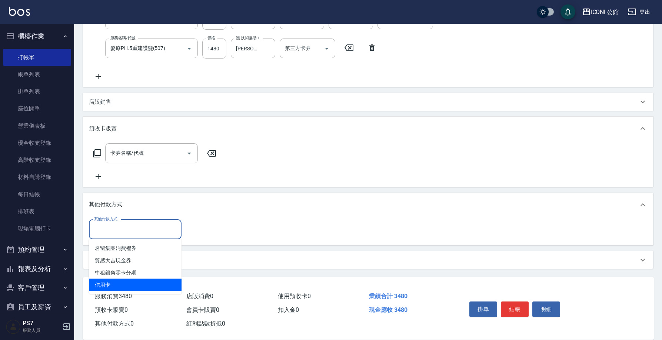
click at [141, 281] on span "信用卡" at bounding box center [135, 285] width 93 height 12
type input "信用卡"
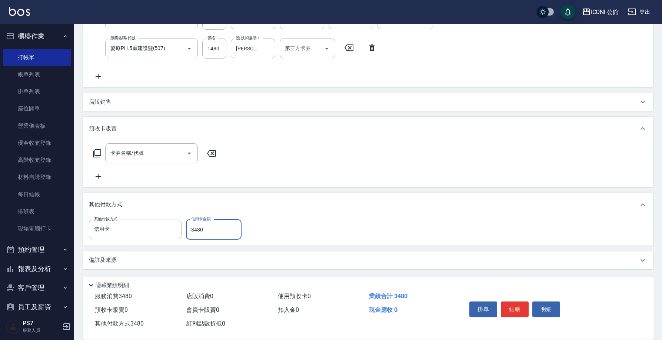
type input "3480"
click at [644, 128] on icon at bounding box center [643, 128] width 9 height 9
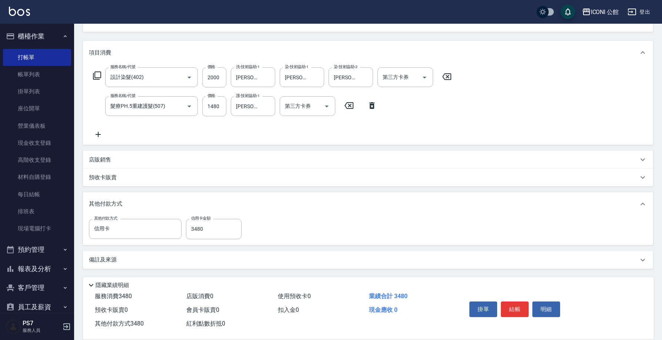
scroll to position [80, 0]
click at [516, 307] on button "結帳" at bounding box center [515, 310] width 28 height 16
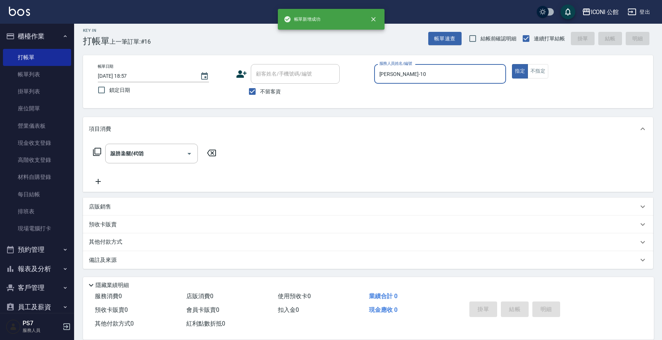
type input "2025/10/05 18:59"
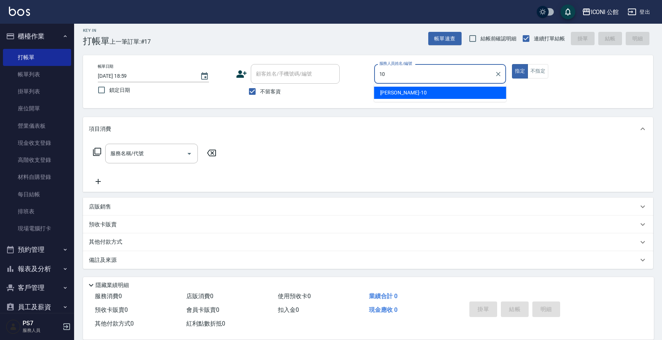
type input "[PERSON_NAME]-10"
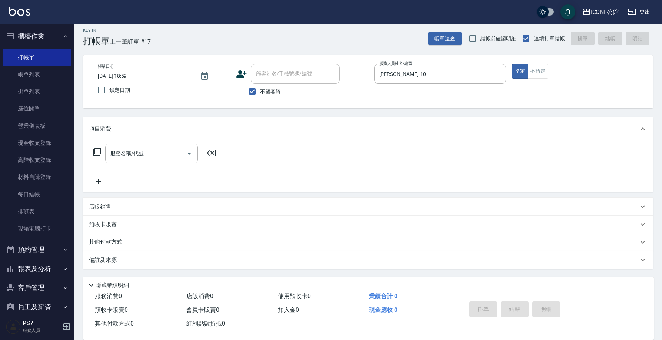
click at [96, 151] on icon at bounding box center [97, 152] width 9 height 9
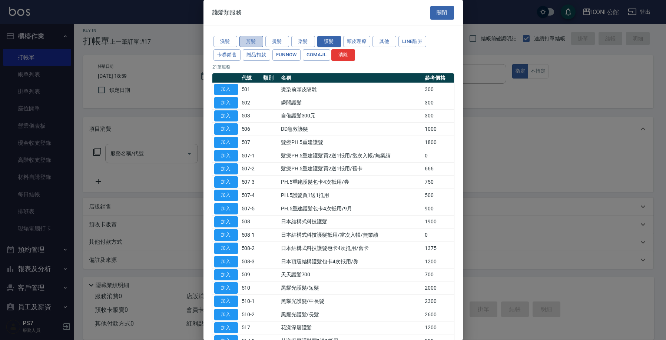
click at [246, 40] on button "剪髮" at bounding box center [251, 41] width 24 height 11
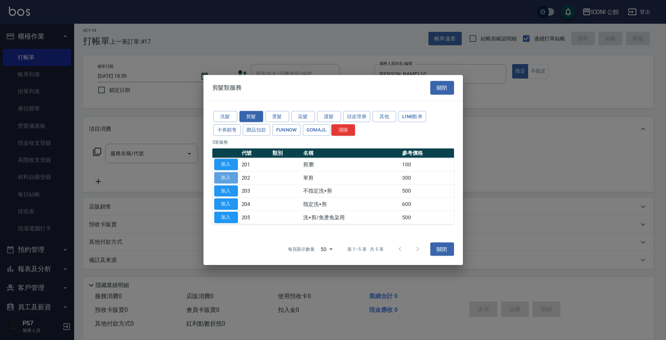
click at [231, 179] on button "加入" at bounding box center [226, 177] width 24 height 11
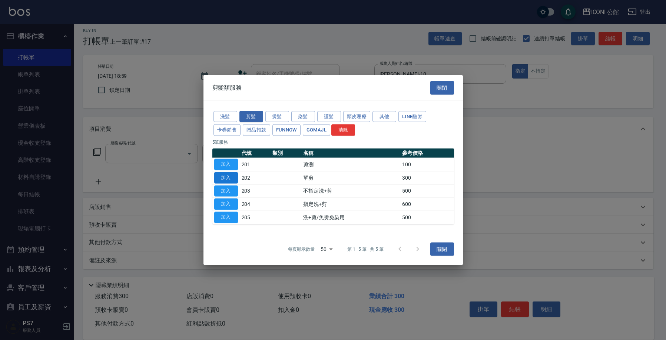
type input "單剪(202)"
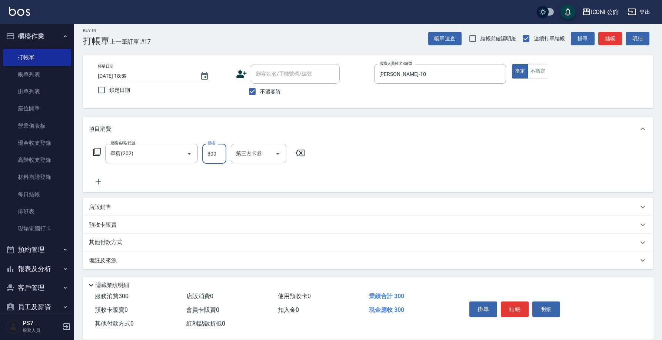
click at [220, 159] on input "300" at bounding box center [214, 154] width 24 height 20
type input "200"
click at [96, 151] on icon at bounding box center [97, 152] width 9 height 9
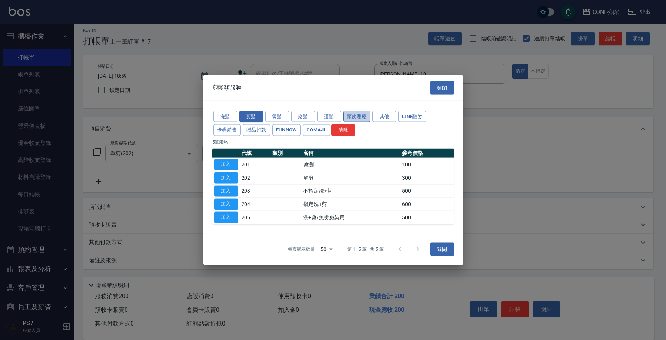
click at [351, 115] on button "頭皮理療" at bounding box center [356, 116] width 27 height 11
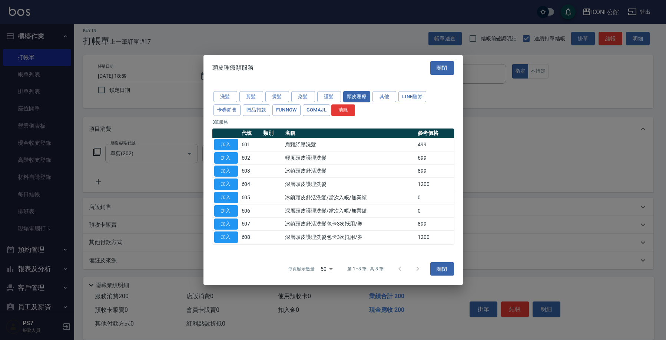
click at [212, 160] on div "洗髮 剪髮 燙髮 染髮 護髮 頭皮理療 其他 LINE酷券 卡券銷售 贈品扣款 FUNNOW GOMAJL 清除 8 筆服務 代號 類別 名稱 參考價格 加入…" at bounding box center [332, 167] width 259 height 172
click at [226, 161] on button "加入" at bounding box center [226, 157] width 24 height 11
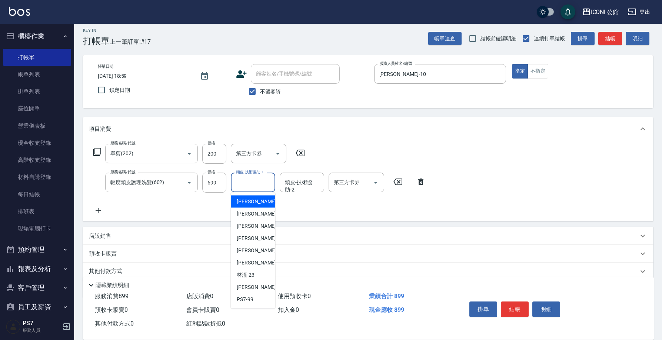
click at [249, 185] on input "頭皮-技術協助-1" at bounding box center [253, 182] width 38 height 13
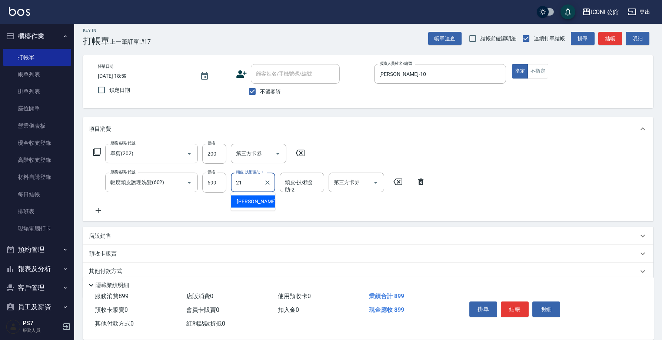
type input "Tim-21"
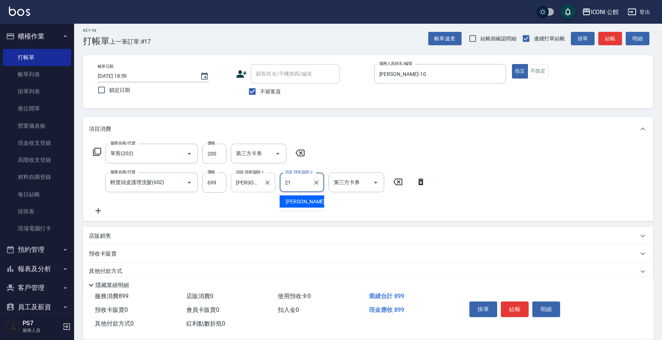
type input "Tim-21"
click at [520, 308] on button "結帳" at bounding box center [515, 310] width 28 height 16
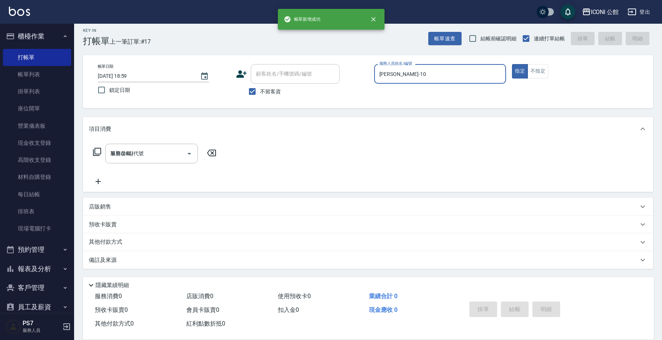
type input "2025/10/05 19:00"
click at [44, 269] on button "報表及分析" at bounding box center [37, 268] width 68 height 19
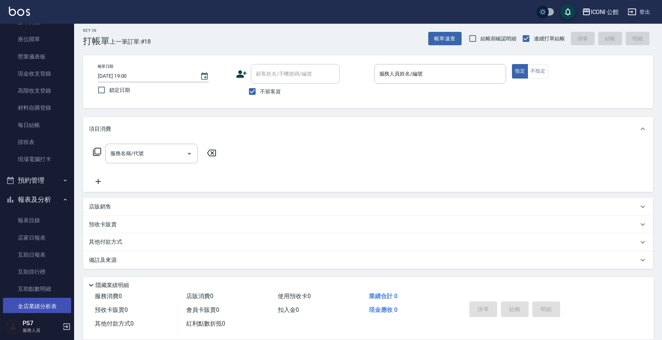
scroll to position [137, 0]
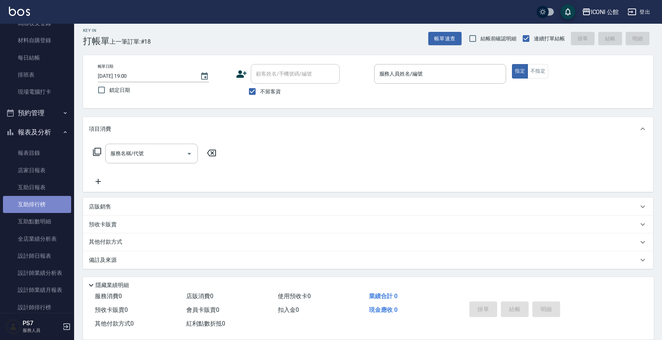
click at [49, 202] on link "互助排行榜" at bounding box center [37, 204] width 68 height 17
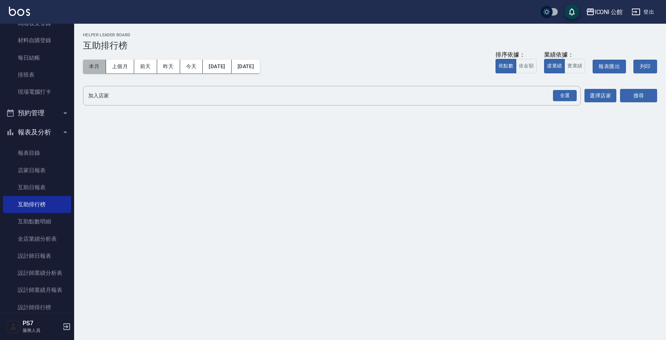
click at [94, 69] on button "本月" at bounding box center [94, 67] width 23 height 14
click at [572, 95] on div "全選" at bounding box center [565, 95] width 24 height 11
click at [635, 93] on button "搜尋" at bounding box center [638, 96] width 37 height 14
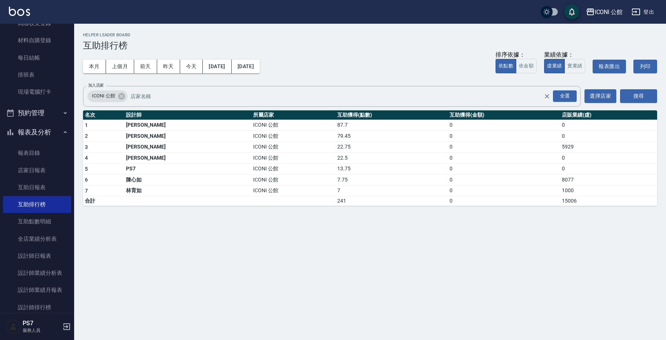
click at [49, 126] on button "報表及分析" at bounding box center [37, 132] width 68 height 19
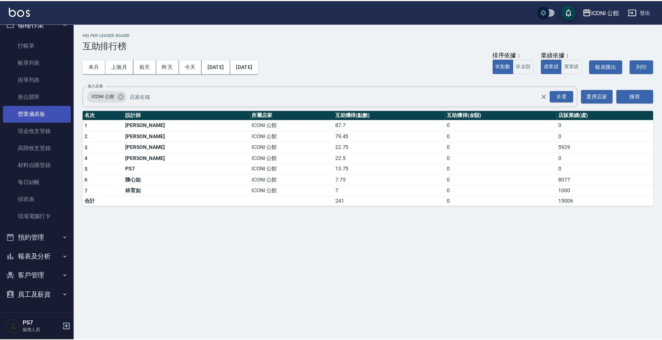
scroll to position [10, 0]
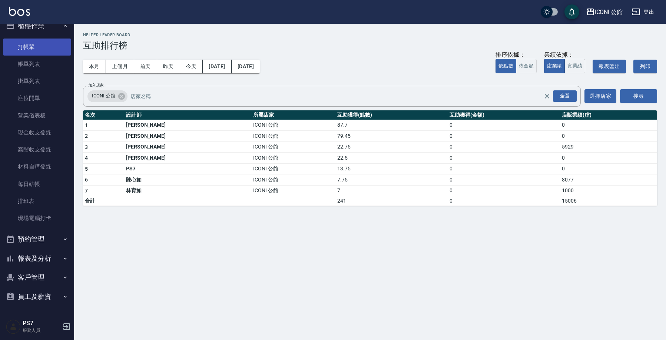
click at [39, 49] on link "打帳單" at bounding box center [37, 47] width 68 height 17
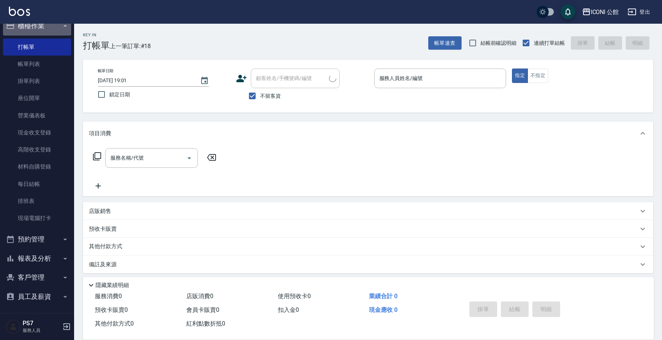
click at [50, 27] on button "櫃檯作業" at bounding box center [37, 25] width 68 height 19
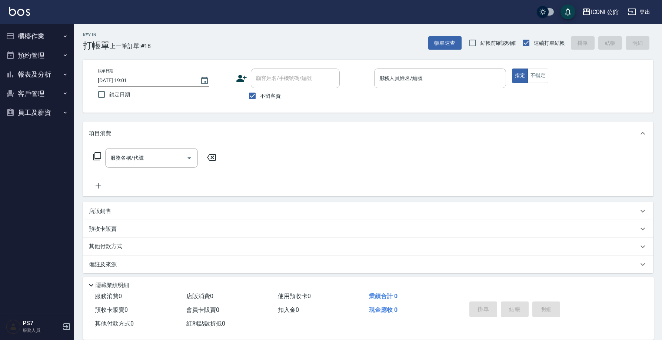
click at [29, 33] on button "櫃檯作業" at bounding box center [37, 36] width 68 height 19
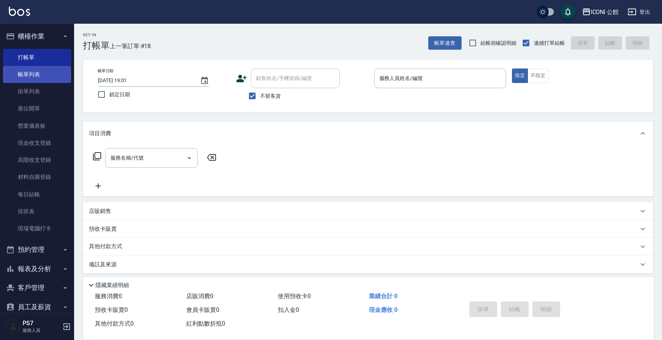
click at [44, 77] on link "帳單列表" at bounding box center [37, 74] width 68 height 17
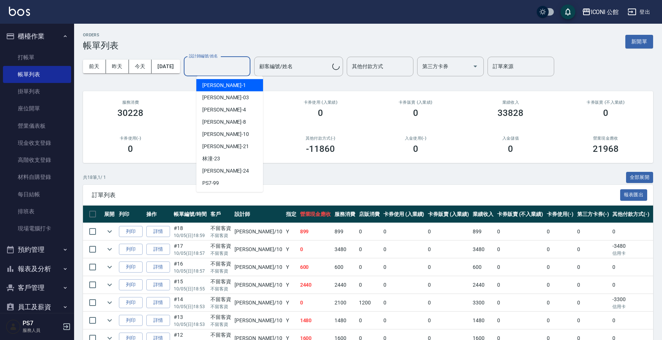
click at [227, 68] on input "設計師編號/姓名" at bounding box center [217, 66] width 60 height 13
click at [239, 130] on div "[PERSON_NAME] -10" at bounding box center [229, 134] width 67 height 12
type input "[PERSON_NAME]-10"
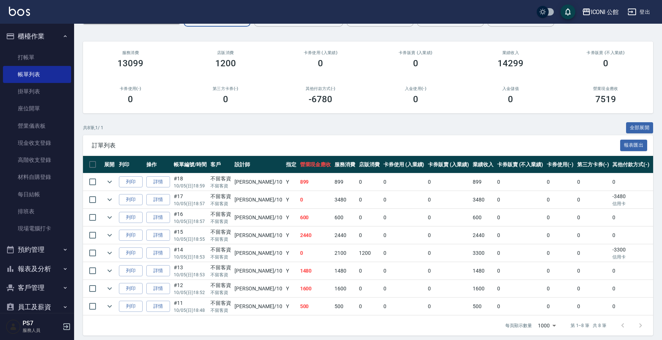
scroll to position [59, 0]
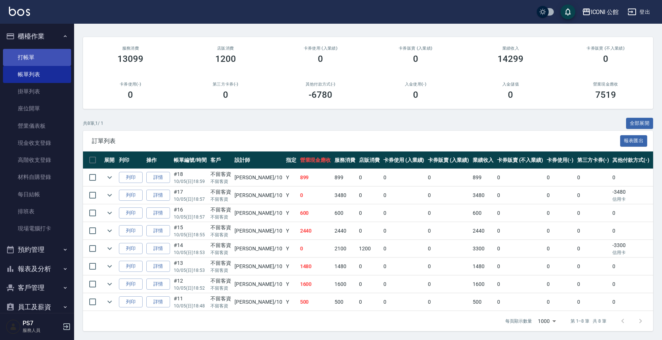
click at [24, 59] on link "打帳單" at bounding box center [37, 57] width 68 height 17
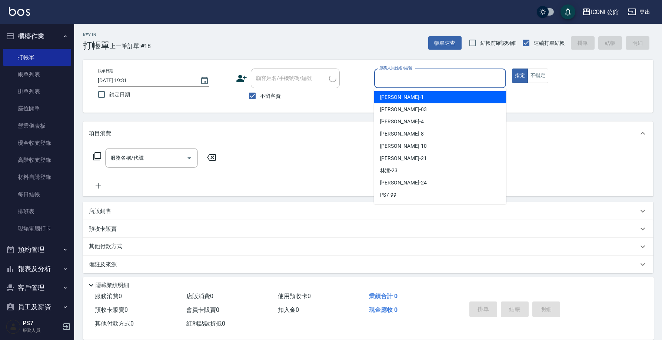
click at [466, 85] on input "服務人員姓名/編號" at bounding box center [441, 78] width 126 height 13
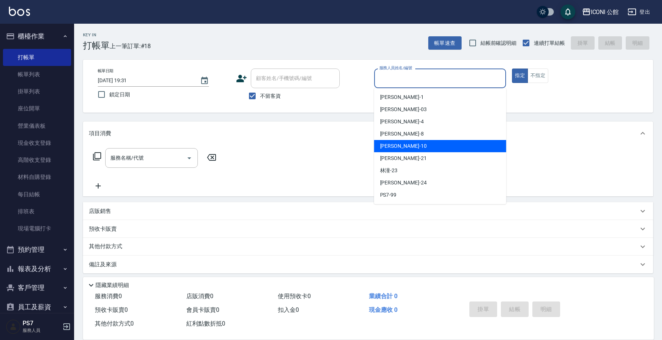
drag, startPoint x: 447, startPoint y: 146, endPoint x: 440, endPoint y: 144, distance: 7.3
click at [447, 146] on div "[PERSON_NAME] -10" at bounding box center [440, 146] width 132 height 12
type input "[PERSON_NAME]-10"
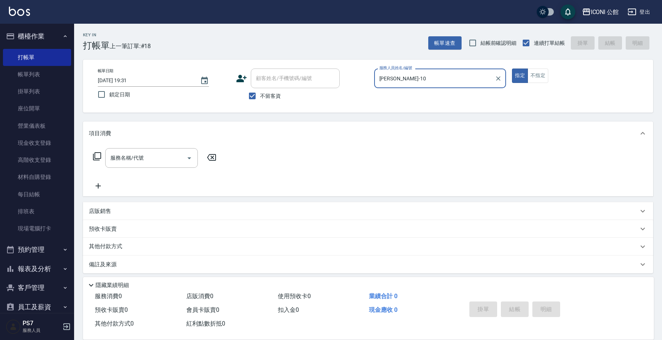
click at [97, 159] on icon at bounding box center [97, 156] width 8 height 8
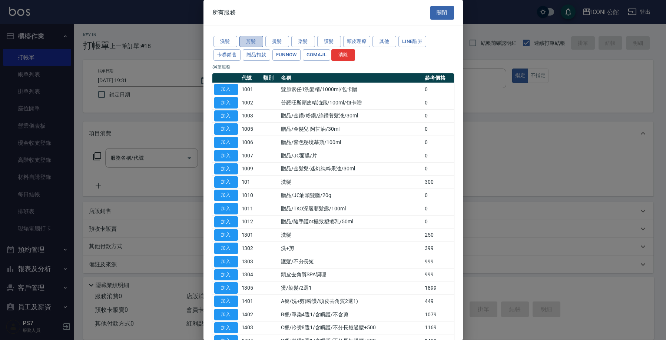
click at [261, 40] on button "剪髮" at bounding box center [251, 41] width 24 height 11
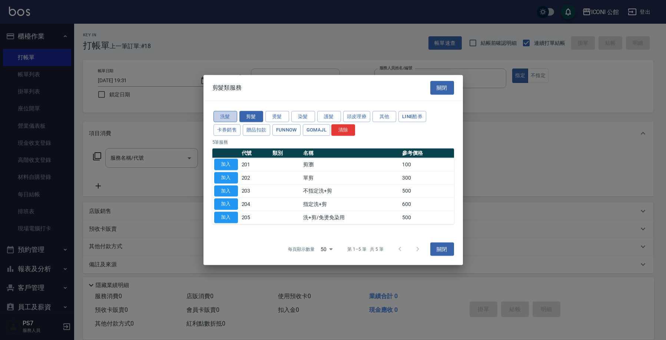
click at [230, 116] on button "洗髮" at bounding box center [225, 116] width 24 height 11
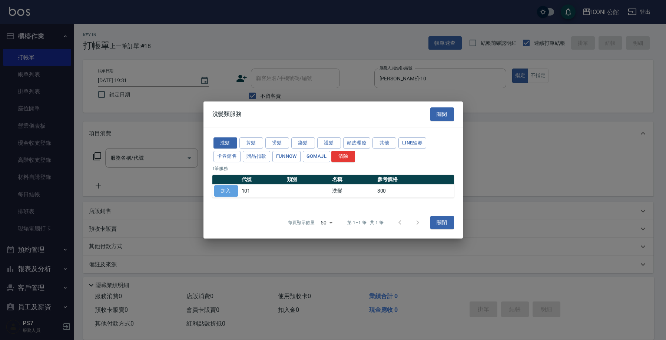
click at [225, 191] on button "加入" at bounding box center [226, 190] width 24 height 11
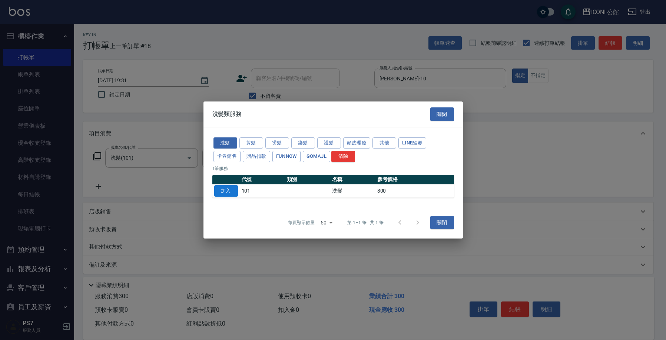
type input "洗髮(101)"
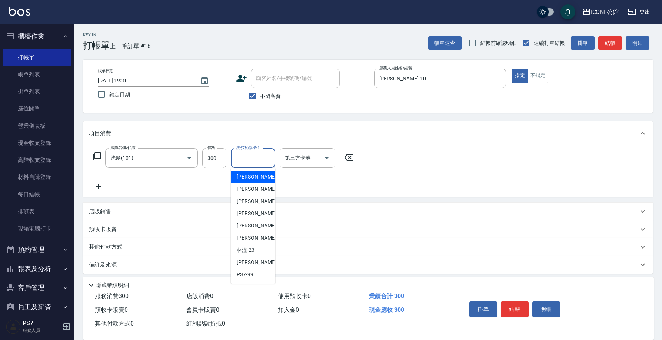
click at [257, 156] on input "洗-技術協助-1" at bounding box center [253, 158] width 38 height 13
click at [259, 235] on div "Tim -21" at bounding box center [253, 238] width 44 height 12
type input "Tim-21"
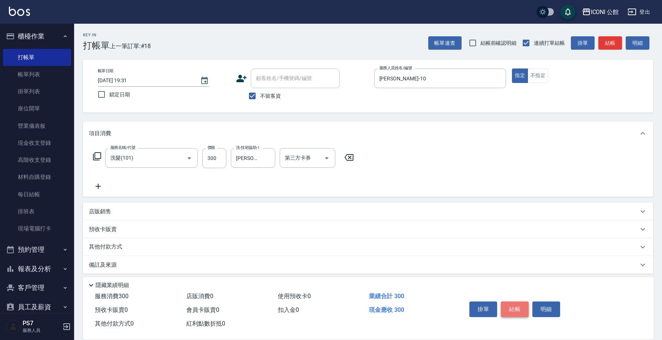
click at [516, 304] on button "結帳" at bounding box center [515, 310] width 28 height 16
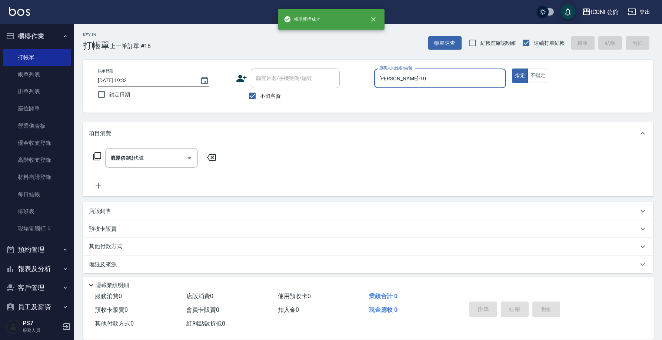
type input "2025/10/05 19:32"
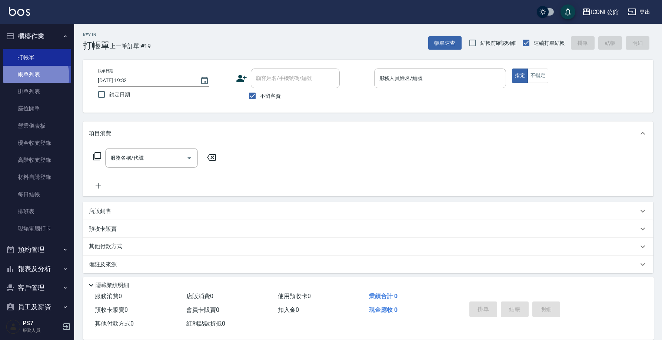
click at [32, 76] on link "帳單列表" at bounding box center [37, 74] width 68 height 17
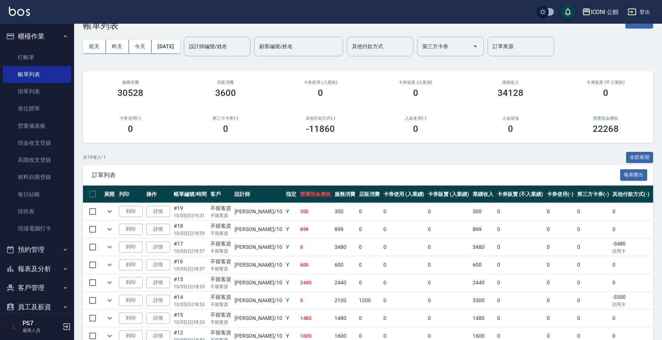
scroll to position [68, 0]
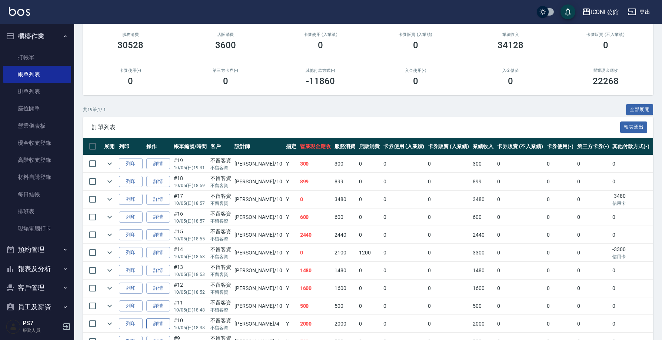
click at [152, 325] on link "詳情" at bounding box center [158, 323] width 24 height 11
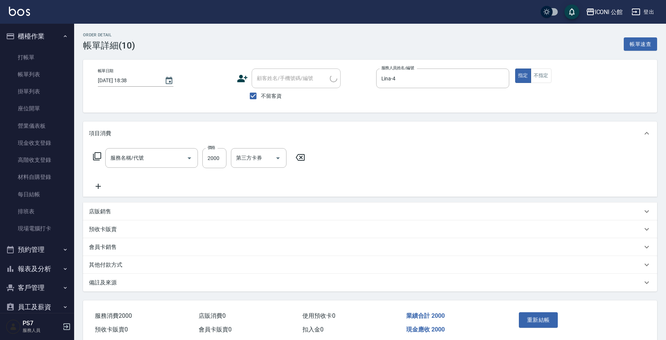
type input "2025/10/05 18:38"
checkbox input "true"
type input "Lina-4"
type input "設計燙髮(302)"
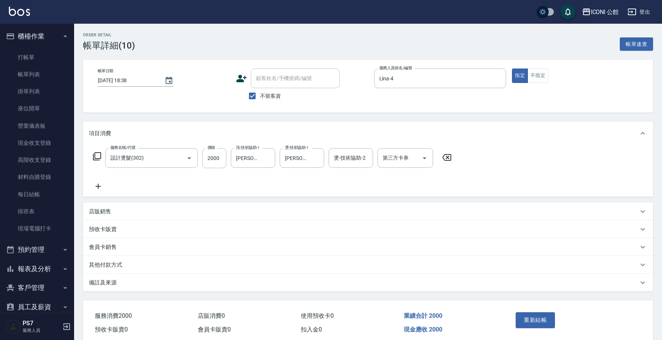
click at [105, 261] on p "其他付款方式" at bounding box center [105, 265] width 33 height 8
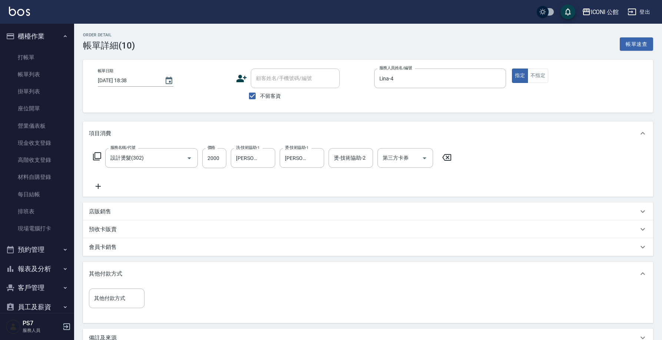
scroll to position [87, 0]
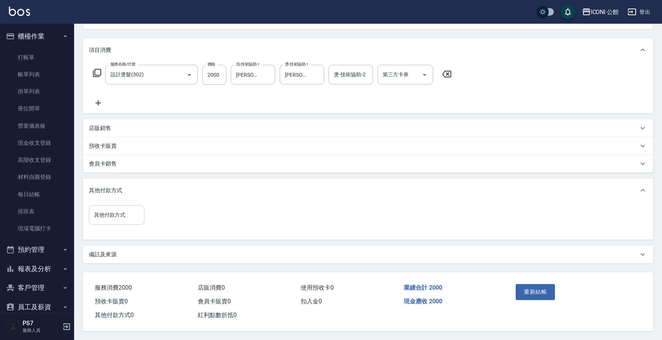
click at [132, 205] on div "其他付款方式" at bounding box center [117, 215] width 56 height 20
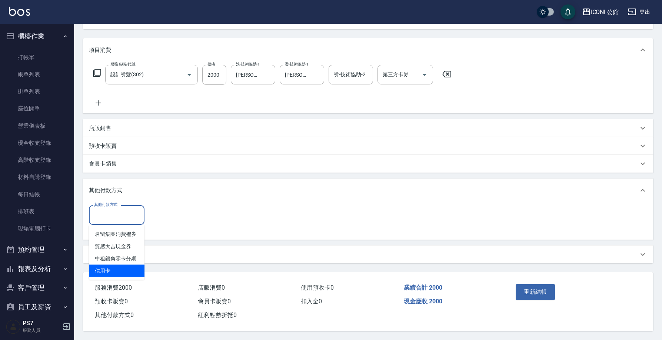
click at [122, 271] on span "信用卡" at bounding box center [117, 271] width 56 height 12
type input "信用卡"
drag, startPoint x: 178, startPoint y: 199, endPoint x: 175, endPoint y: 206, distance: 7.3
click at [175, 204] on div "其他付款方式 其他付款方式 信用卡 其他付款方式 信用卡金額 0 信用卡金額" at bounding box center [368, 209] width 570 height 62
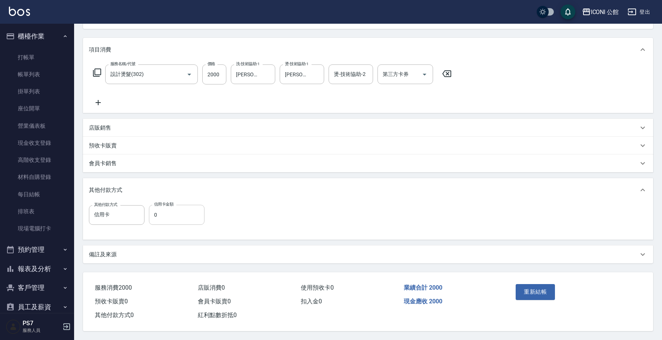
click at [171, 211] on input "0" at bounding box center [177, 215] width 56 height 20
type input "2000"
click at [548, 294] on button "重新結帳" at bounding box center [535, 292] width 39 height 16
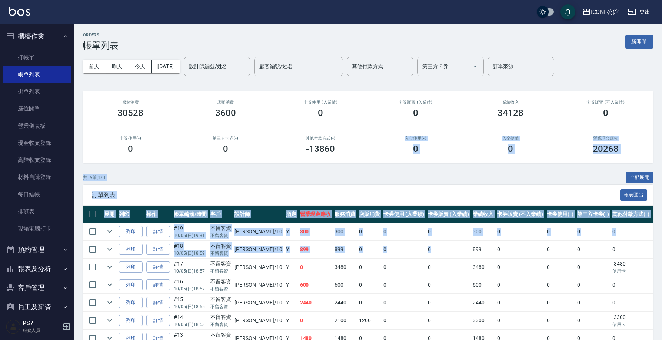
drag, startPoint x: 392, startPoint y: 210, endPoint x: 243, endPoint y: 10, distance: 249.1
click at [357, 146] on div "ORDERS 帳單列表 新開單 前天 昨天 今天 2025/10/05 設計師編號/姓名 設計師編號/姓名 顧客編號/姓名 顧客編號/姓名 其他付款方式 其他…" at bounding box center [368, 307] width 588 height 566
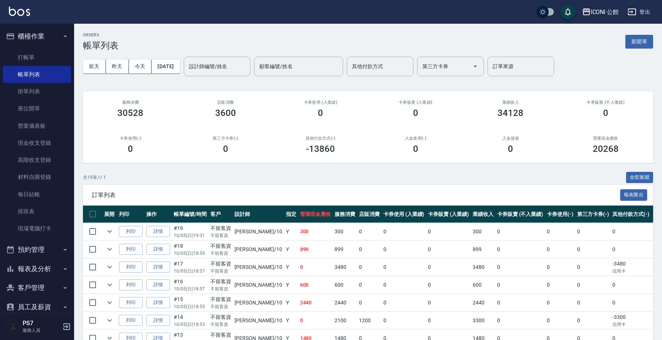
drag, startPoint x: 235, startPoint y: 109, endPoint x: 229, endPoint y: 128, distance: 19.3
click at [238, 124] on div "店販消費 3600" at bounding box center [225, 109] width 95 height 36
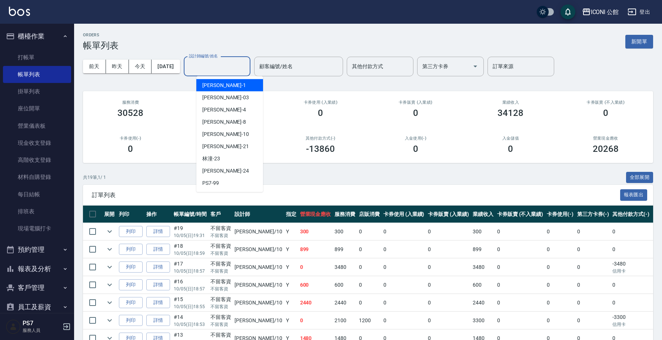
click at [247, 66] on input "設計師編號/姓名" at bounding box center [217, 66] width 60 height 13
type input "Sandy-8"
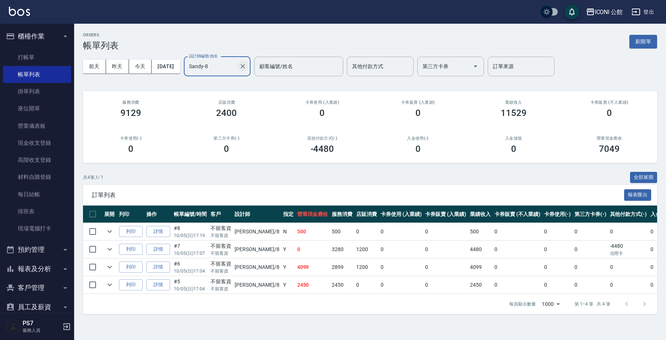
click at [246, 63] on icon "Clear" at bounding box center [242, 66] width 7 height 7
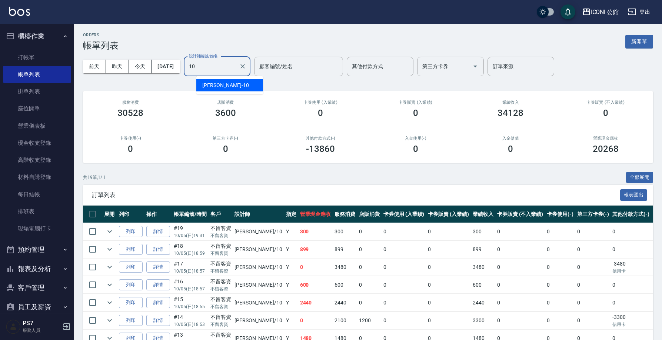
type input "[PERSON_NAME]-10"
click at [246, 66] on icon "Clear" at bounding box center [242, 66] width 7 height 7
type input "Lina-4"
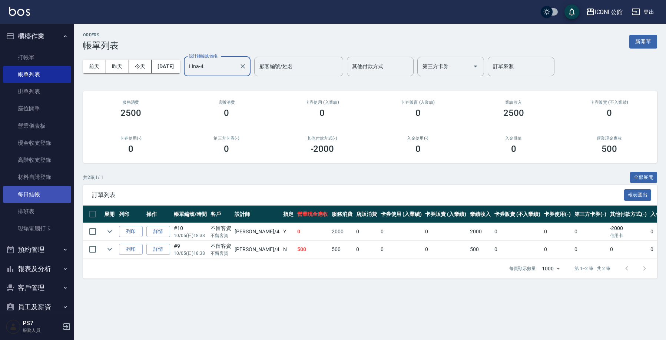
click at [32, 198] on link "每日結帳" at bounding box center [37, 194] width 68 height 17
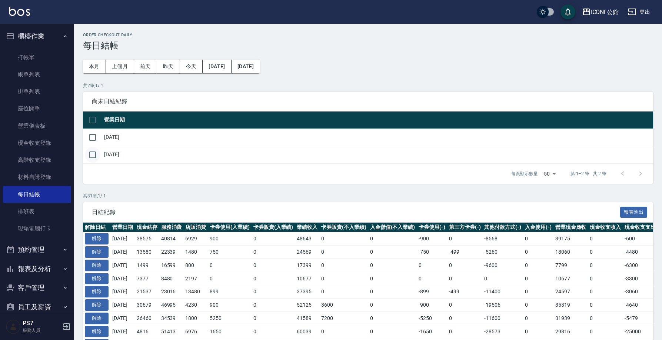
click at [90, 154] on input "checkbox" at bounding box center [93, 155] width 16 height 16
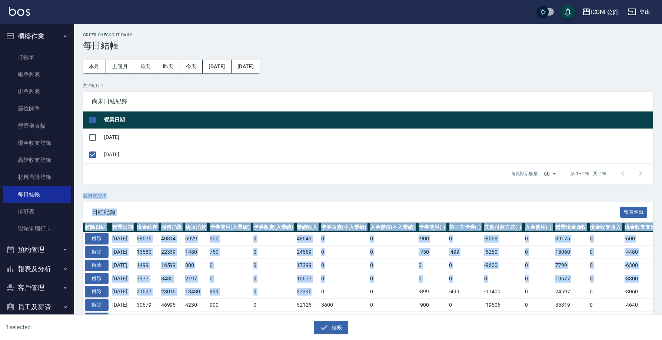
click at [341, 329] on button "結帳" at bounding box center [331, 328] width 34 height 14
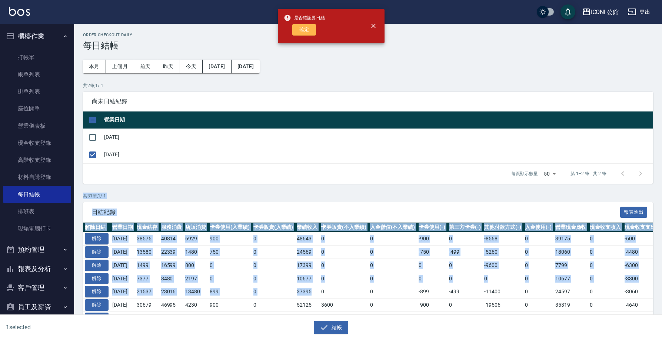
click at [306, 26] on button "確定" at bounding box center [304, 29] width 24 height 11
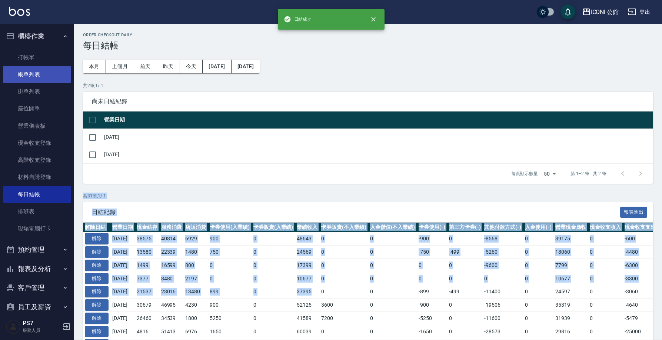
checkbox input "false"
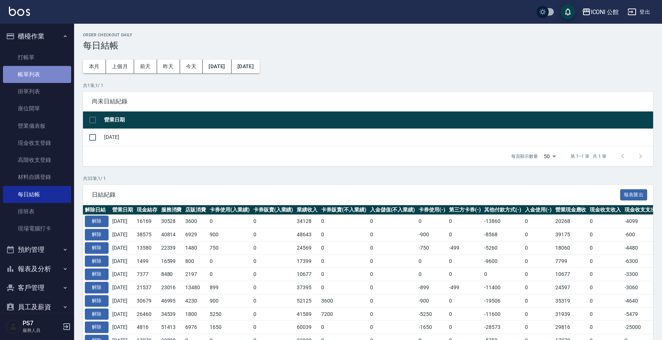
click at [51, 71] on link "帳單列表" at bounding box center [37, 74] width 68 height 17
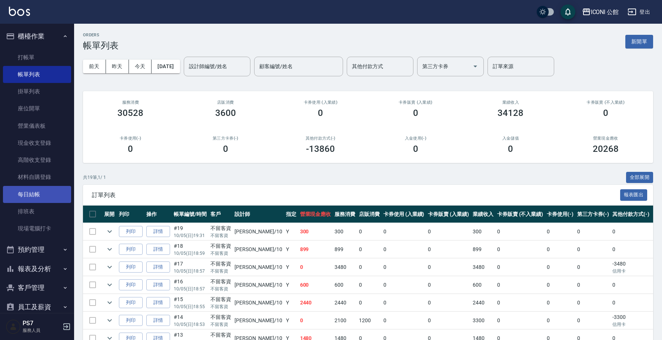
click at [37, 186] on link "每日結帳" at bounding box center [37, 194] width 68 height 17
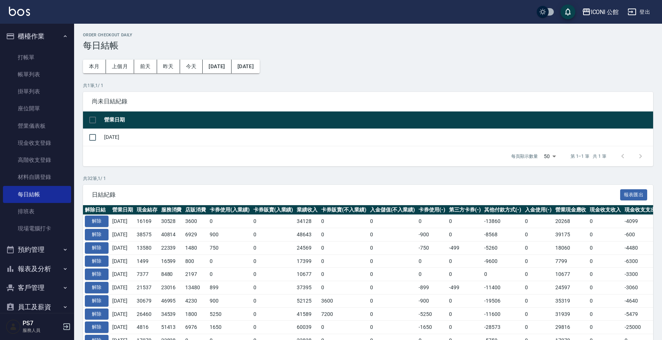
click at [47, 259] on button "報表及分析" at bounding box center [37, 268] width 68 height 19
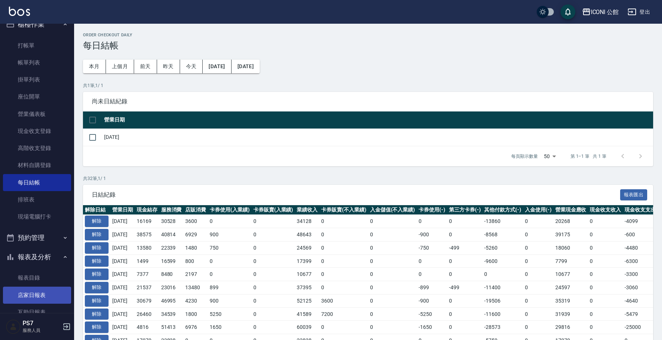
click at [15, 293] on link "店家日報表" at bounding box center [37, 295] width 68 height 17
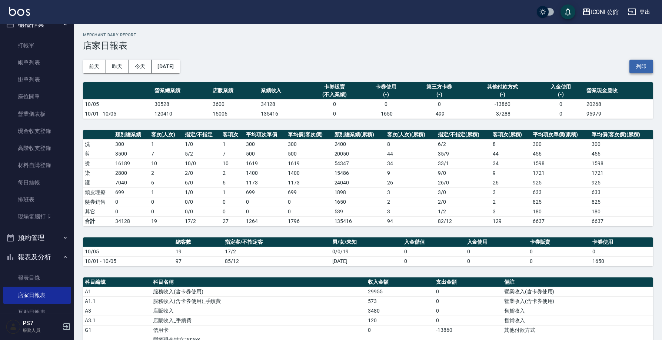
click at [651, 70] on button "列印" at bounding box center [642, 67] width 24 height 14
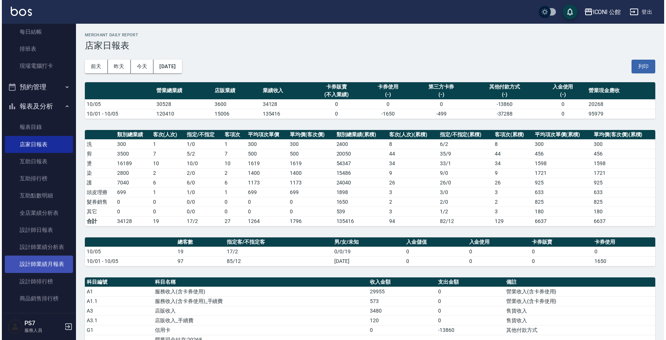
scroll to position [229, 0]
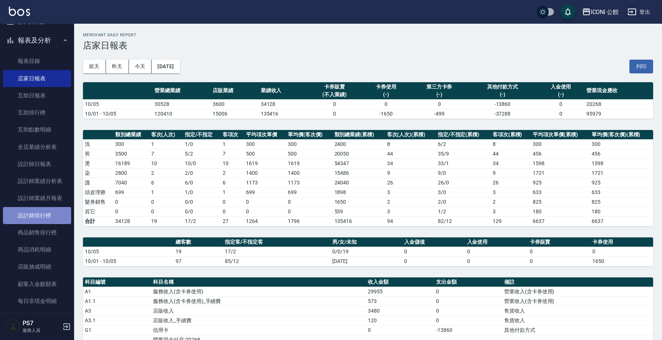
click at [47, 212] on link "設計師排行榜" at bounding box center [37, 215] width 68 height 17
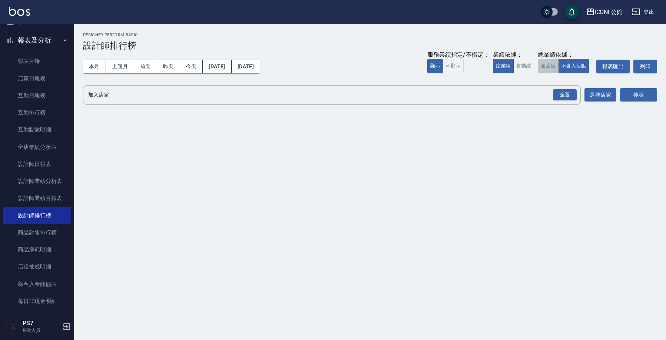
click at [544, 70] on button "含店販" at bounding box center [548, 66] width 21 height 14
click at [572, 100] on button "全選" at bounding box center [565, 95] width 27 height 14
click at [568, 88] on button "全選" at bounding box center [565, 95] width 27 height 14
click at [567, 94] on div "全選" at bounding box center [565, 94] width 24 height 11
click at [636, 85] on div "搜尋" at bounding box center [638, 95] width 37 height 21
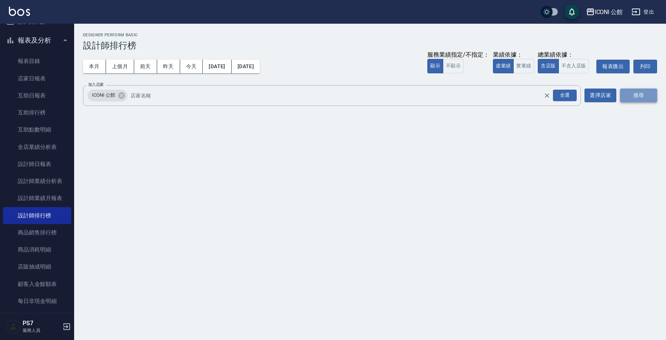
click at [638, 89] on button "搜尋" at bounding box center [638, 96] width 37 height 14
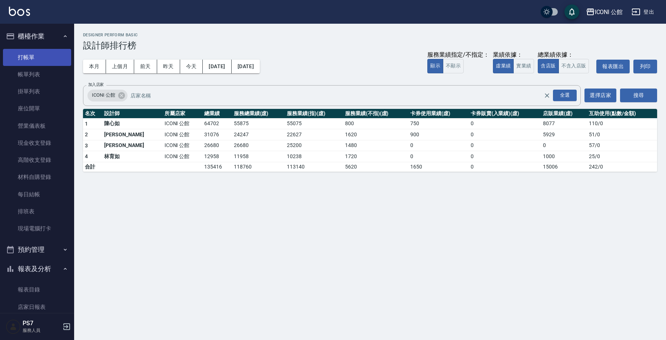
click at [50, 54] on link "打帳單" at bounding box center [37, 57] width 68 height 17
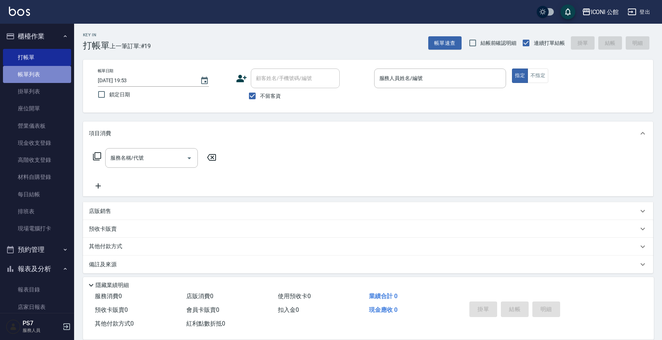
click at [45, 74] on link "帳單列表" at bounding box center [37, 74] width 68 height 17
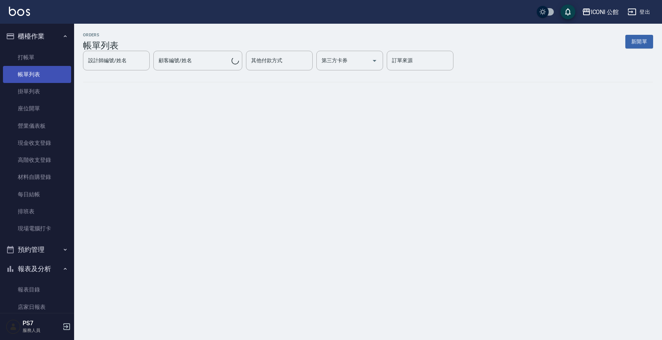
click at [45, 74] on link "帳單列表" at bounding box center [37, 74] width 68 height 17
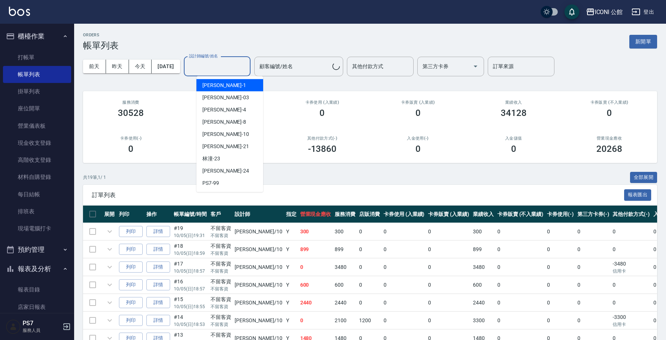
click at [232, 67] on div "設計師編號/姓名 設計師編號/姓名" at bounding box center [217, 67] width 67 height 20
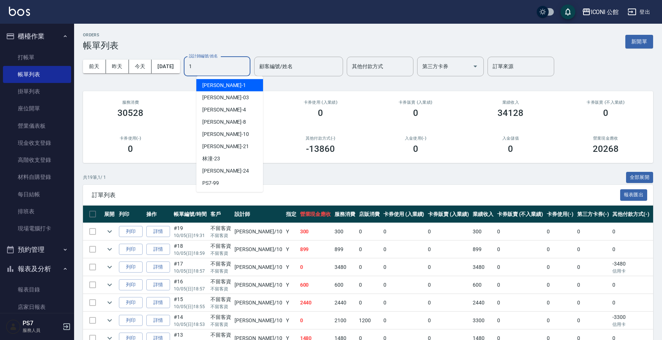
type input "[PERSON_NAME]-1"
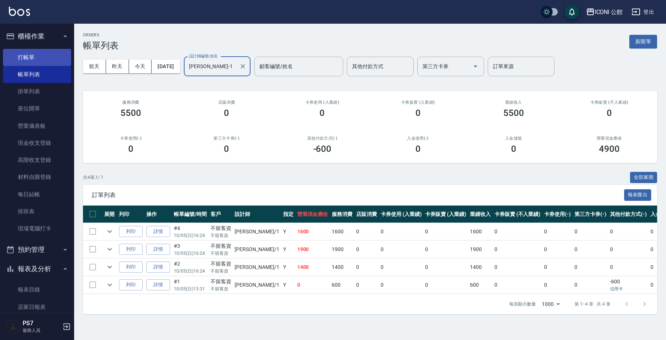
click at [30, 51] on link "打帳單" at bounding box center [37, 57] width 68 height 17
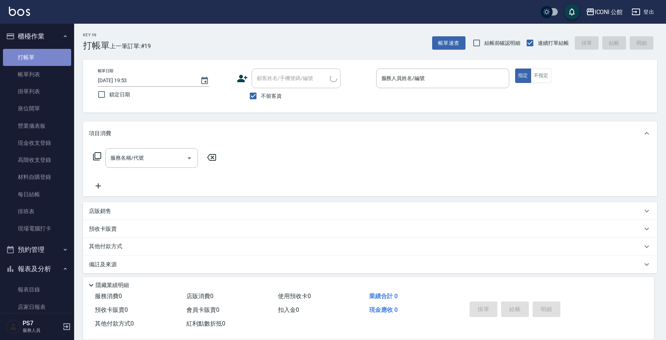
click at [47, 64] on link "打帳單" at bounding box center [37, 57] width 68 height 17
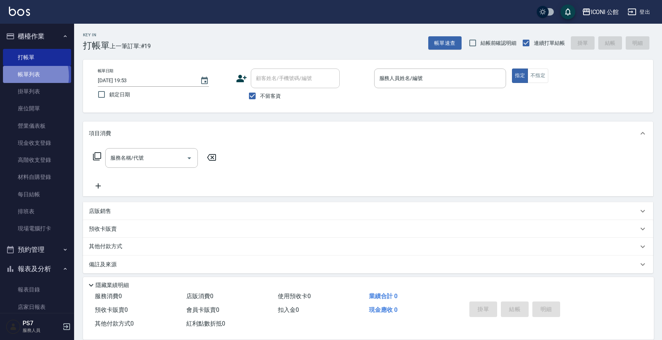
click at [23, 76] on link "帳單列表" at bounding box center [37, 74] width 68 height 17
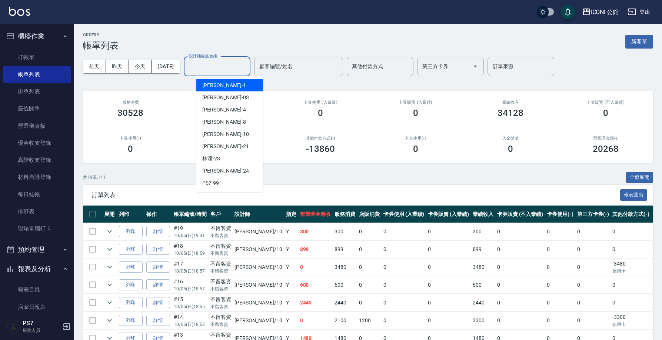
click at [211, 66] on input "設計師編號/姓名" at bounding box center [217, 66] width 60 height 13
click at [237, 138] on div "[PERSON_NAME] -10" at bounding box center [229, 134] width 67 height 12
type input "[PERSON_NAME]-10"
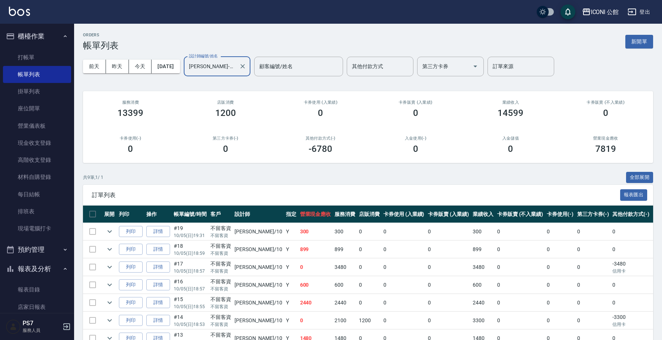
drag, startPoint x: 269, startPoint y: 67, endPoint x: 248, endPoint y: 70, distance: 20.6
click at [269, 67] on div "顧客編號/姓名" at bounding box center [298, 67] width 89 height 20
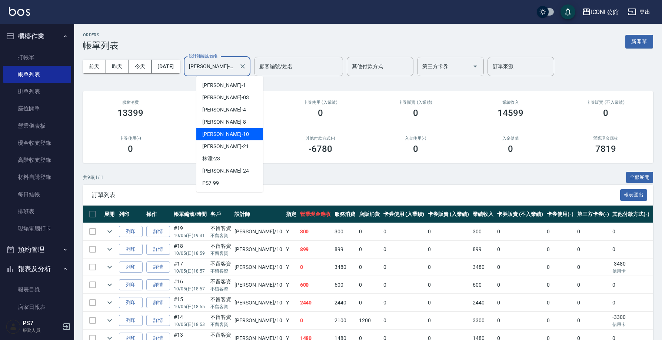
click at [236, 70] on input "[PERSON_NAME]-10" at bounding box center [211, 66] width 49 height 13
click at [248, 67] on button "Clear" at bounding box center [243, 66] width 10 height 10
click at [220, 118] on span "Sandy -8" at bounding box center [224, 122] width 44 height 8
type input "Sandy-8"
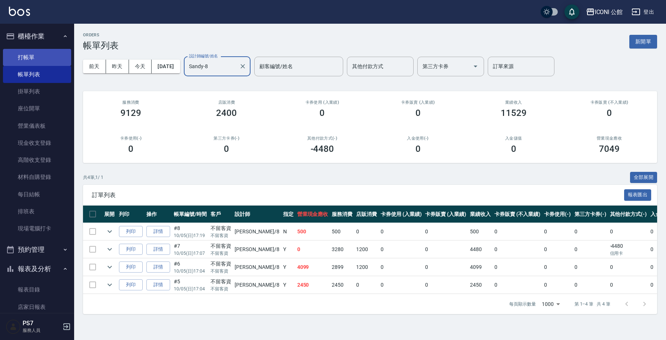
click at [39, 57] on link "打帳單" at bounding box center [37, 57] width 68 height 17
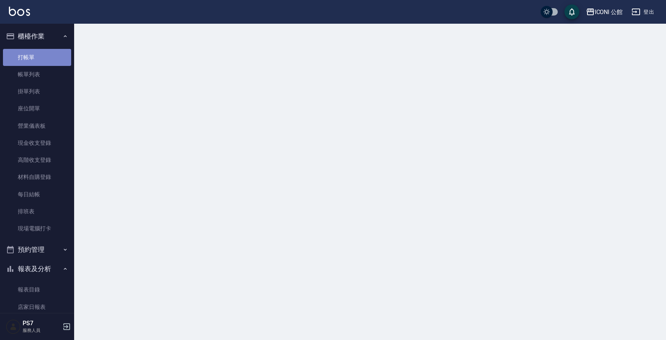
click at [39, 57] on link "打帳單" at bounding box center [37, 57] width 68 height 17
